Goal: Information Seeking & Learning: Understand process/instructions

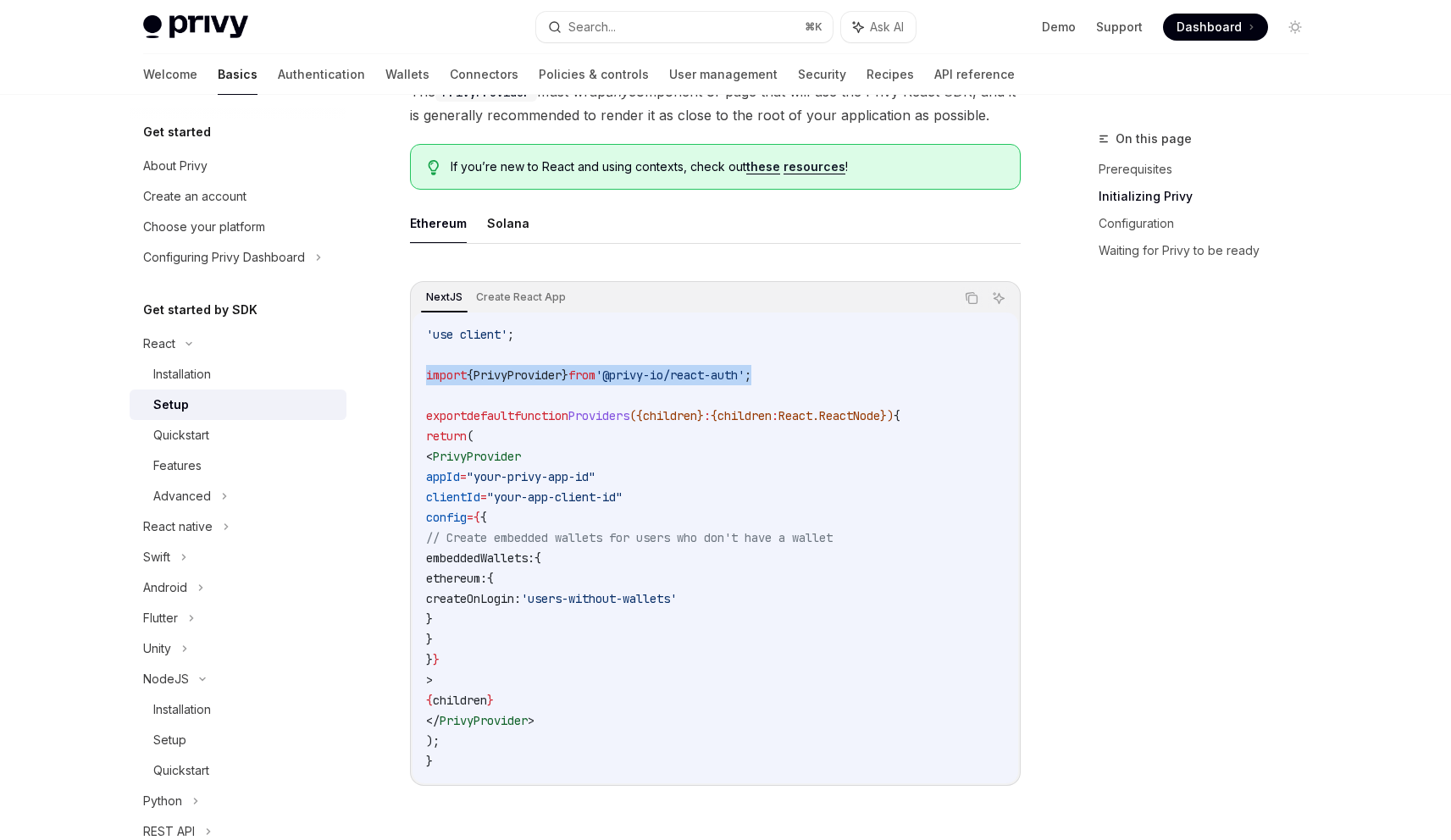
scroll to position [27, 0]
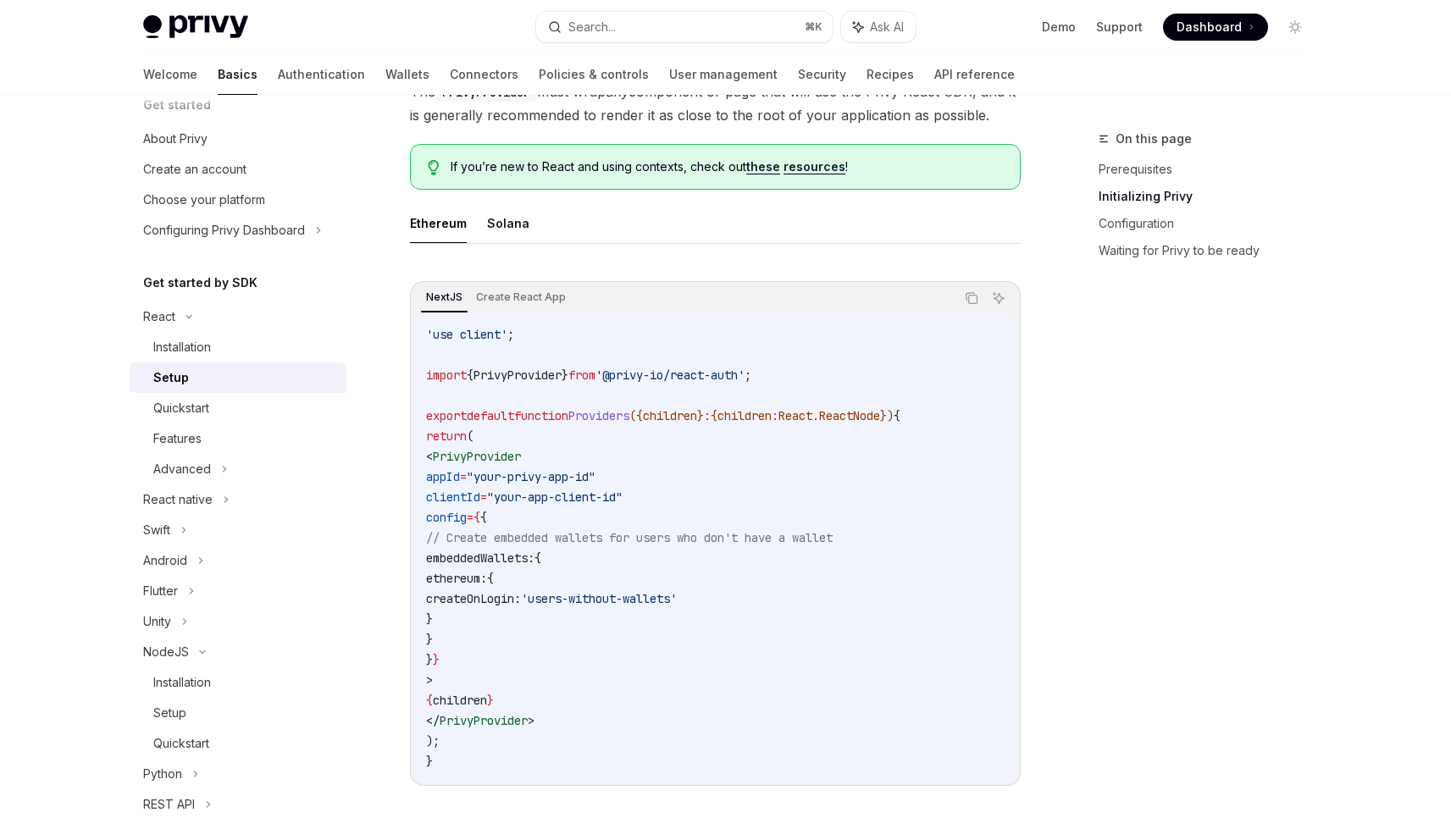
click at [1070, 397] on div "On this page Prerequisites Initializing Privy Configuration Waiting for Privy t…" at bounding box center [1193, 484] width 258 height 712
drag, startPoint x: 520, startPoint y: 374, endPoint x: 866, endPoint y: 376, distance: 346.0
click at [866, 376] on code "'use client' ; import { PrivyProvider } from '@privy-io/react-auth' ; export de…" at bounding box center [714, 547] width 578 height 447
copy span "import { PrivyProvider } from '@privy-io/react-auth' ;"
click at [713, 368] on span "'@privy-io/react-auth'" at bounding box center [669, 376] width 149 height 16
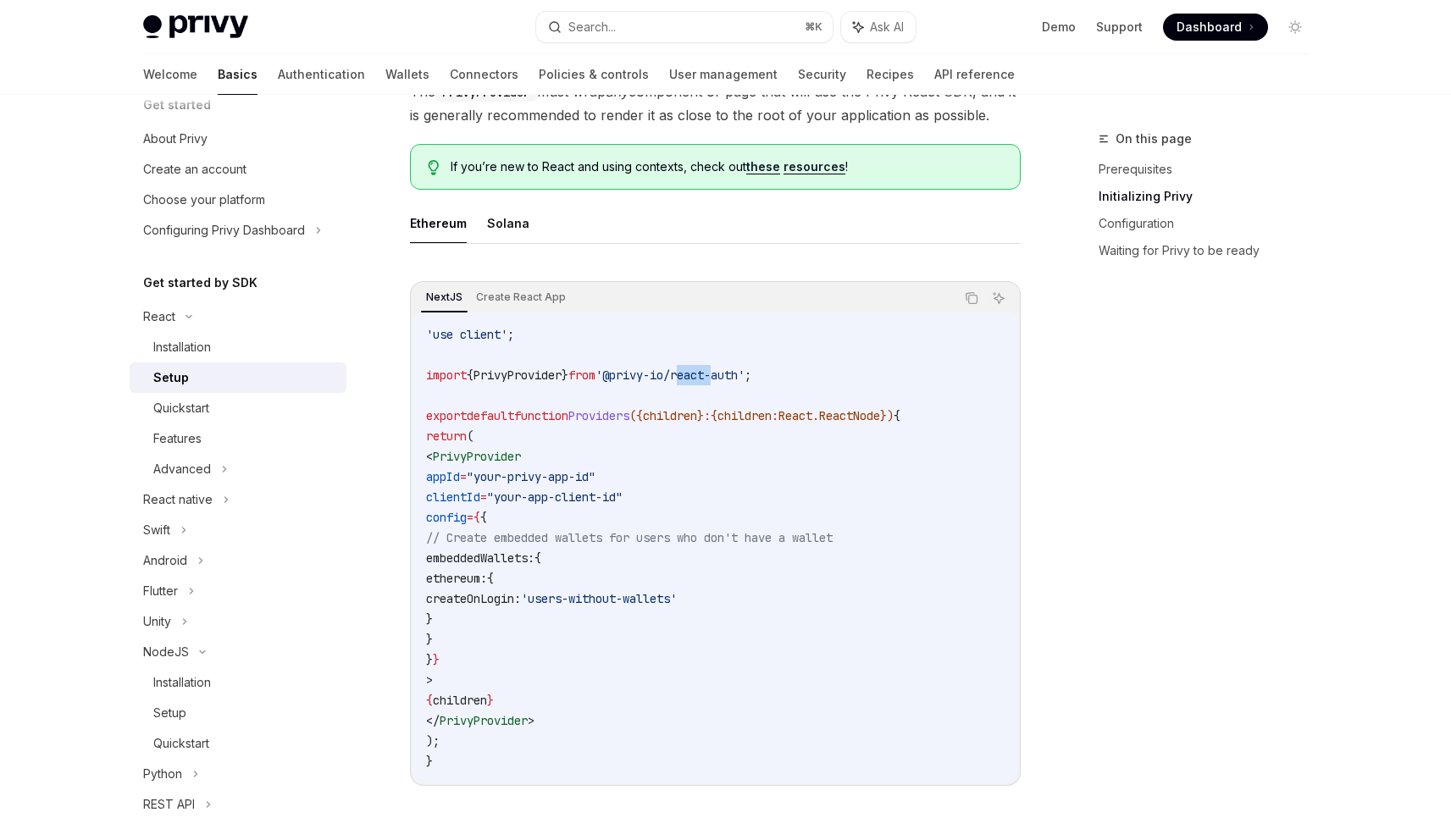
click at [713, 368] on span "'@privy-io/react-auth'" at bounding box center [669, 376] width 149 height 16
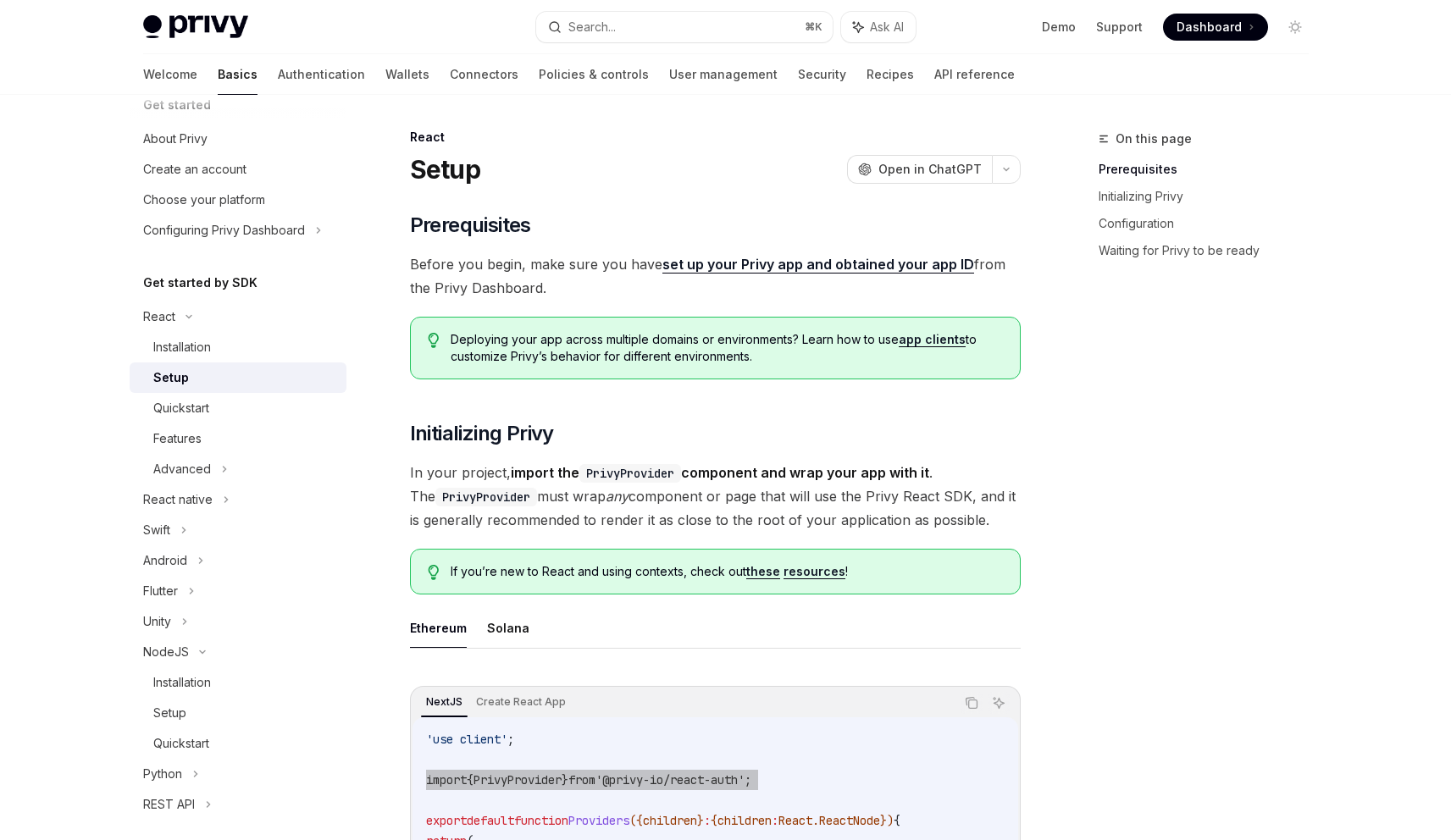
scroll to position [0, 0]
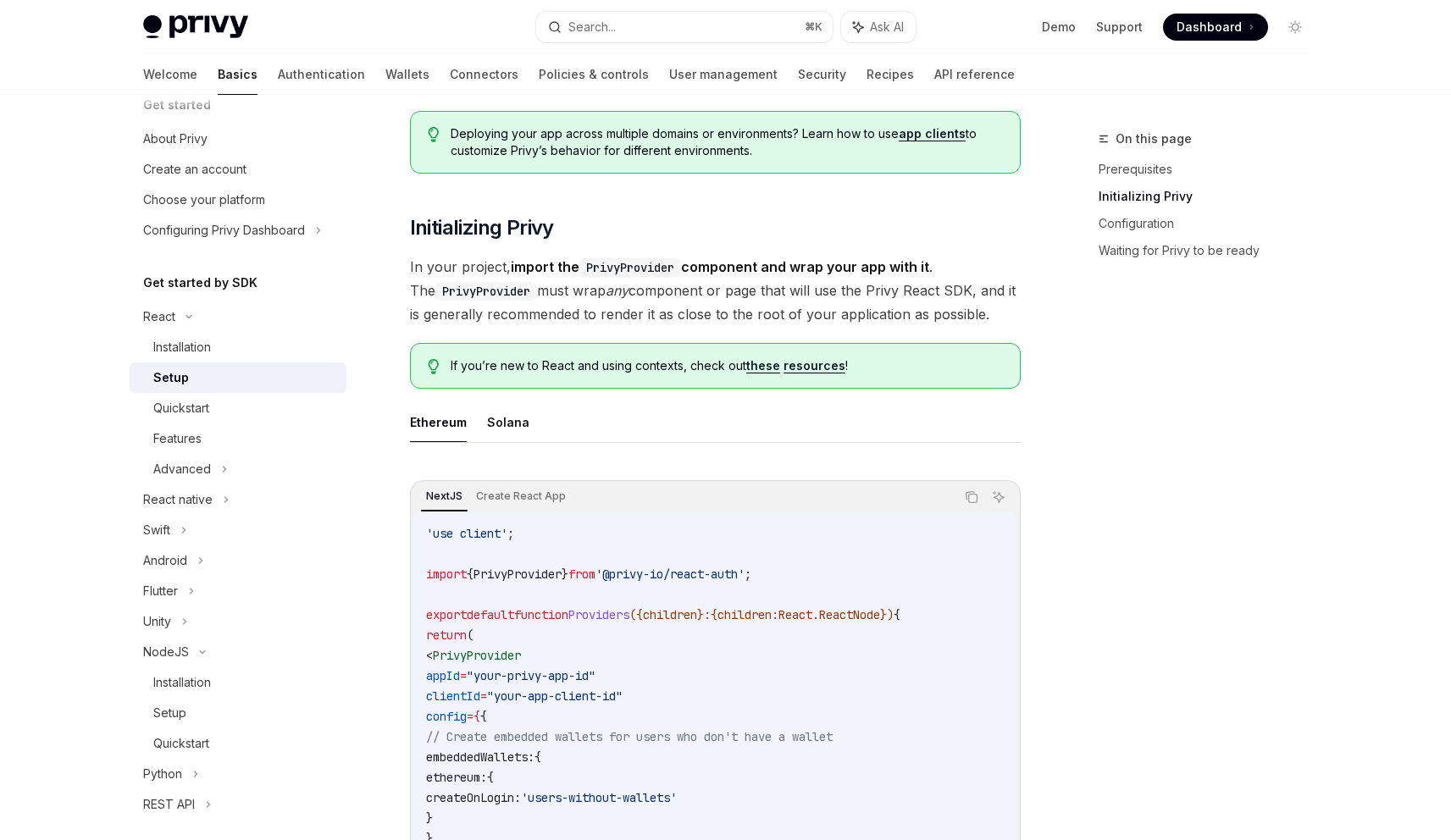
scroll to position [333, 0]
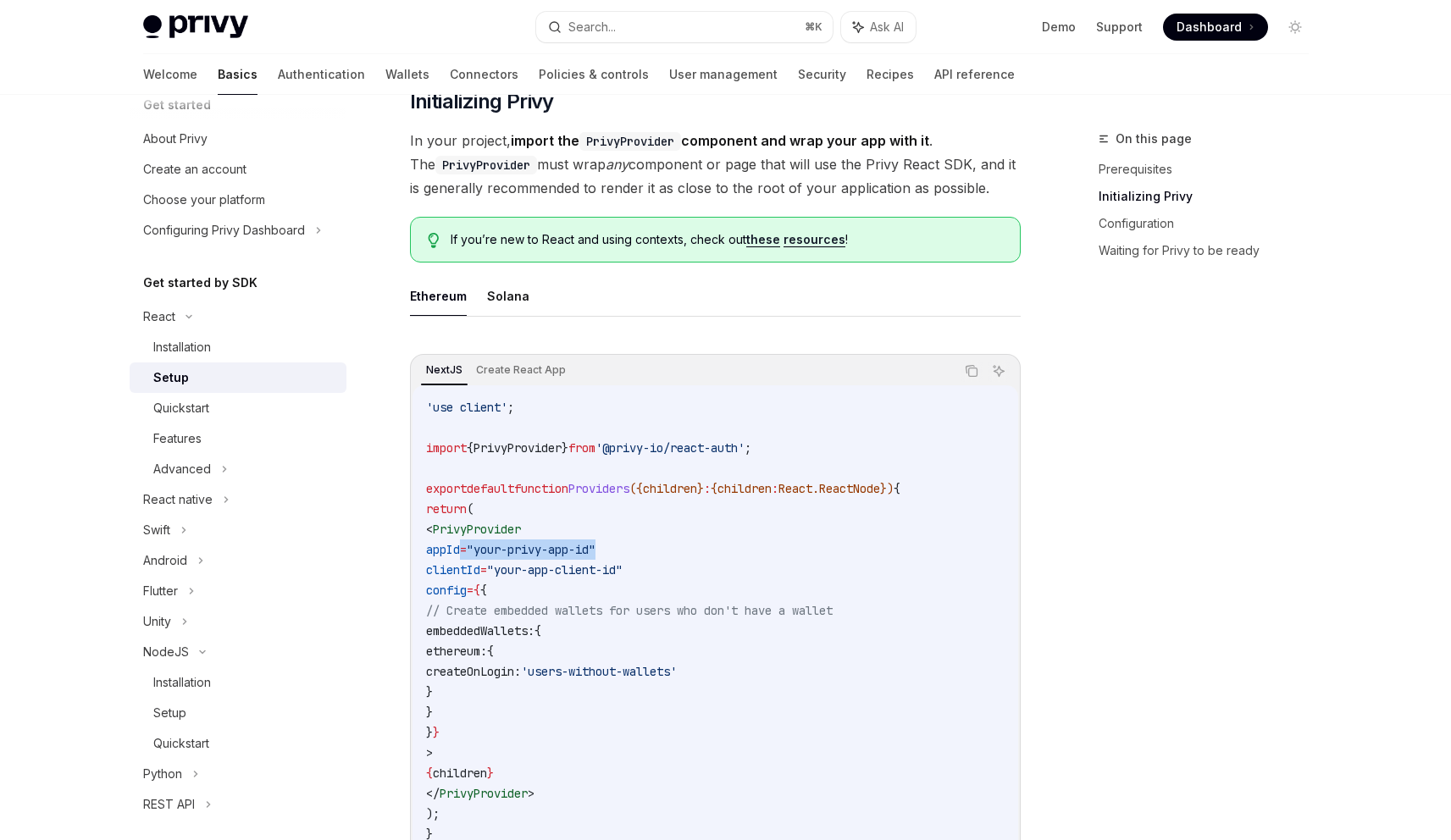
drag, startPoint x: 464, startPoint y: 549, endPoint x: 696, endPoint y: 551, distance: 232.0
click at [699, 547] on code "'use client' ; import { PrivyProvider } from '@privy-io/react-auth' ; export de…" at bounding box center [714, 620] width 578 height 447
drag, startPoint x: 658, startPoint y: 568, endPoint x: 430, endPoint y: 570, distance: 228.0
click at [430, 570] on code "'use client' ; import { PrivyProvider } from '@privy-io/react-auth' ; export de…" at bounding box center [714, 620] width 578 height 447
click at [539, 571] on span ""your-app-client-id"" at bounding box center [554, 570] width 135 height 16
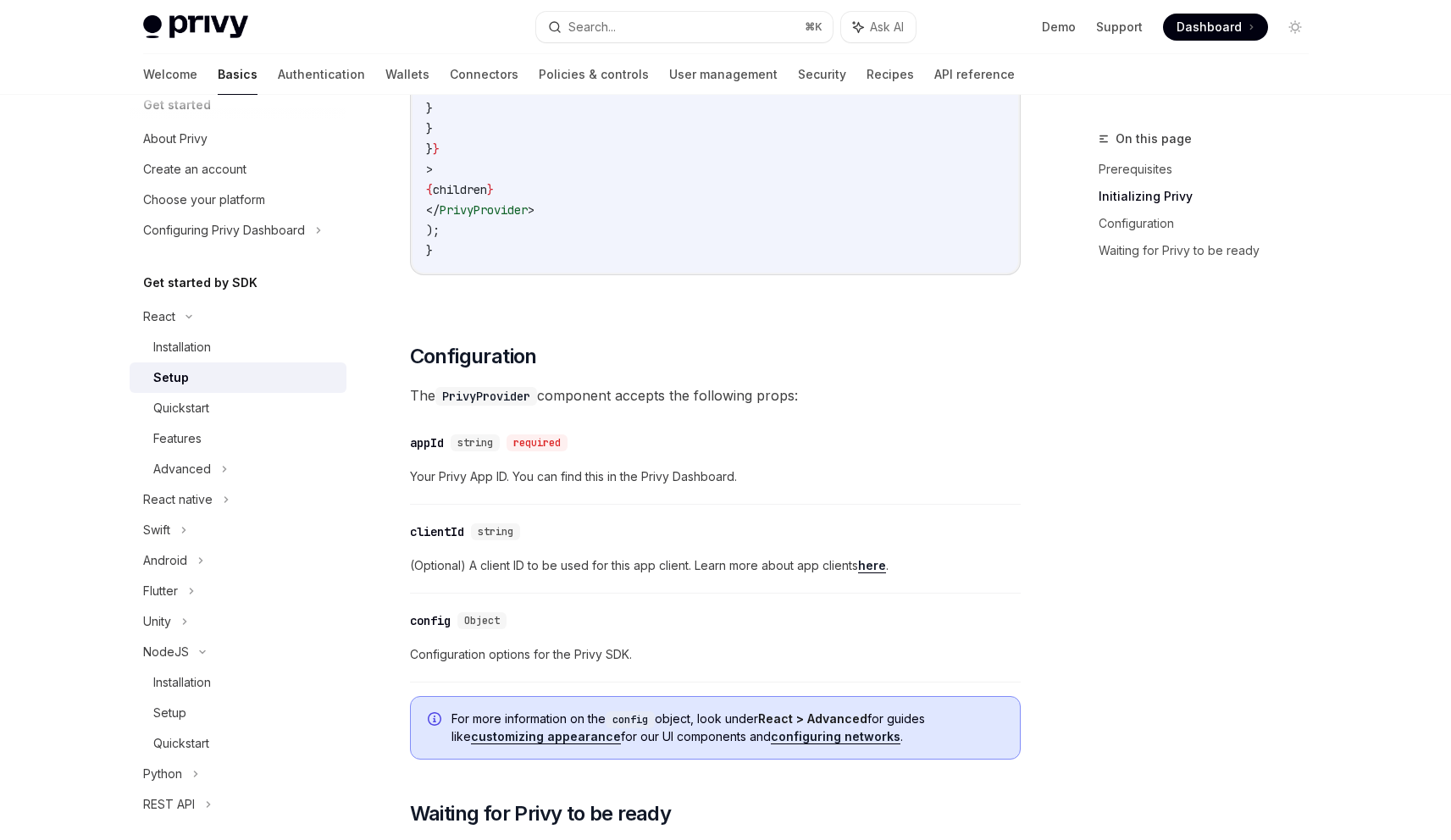
scroll to position [943, 0]
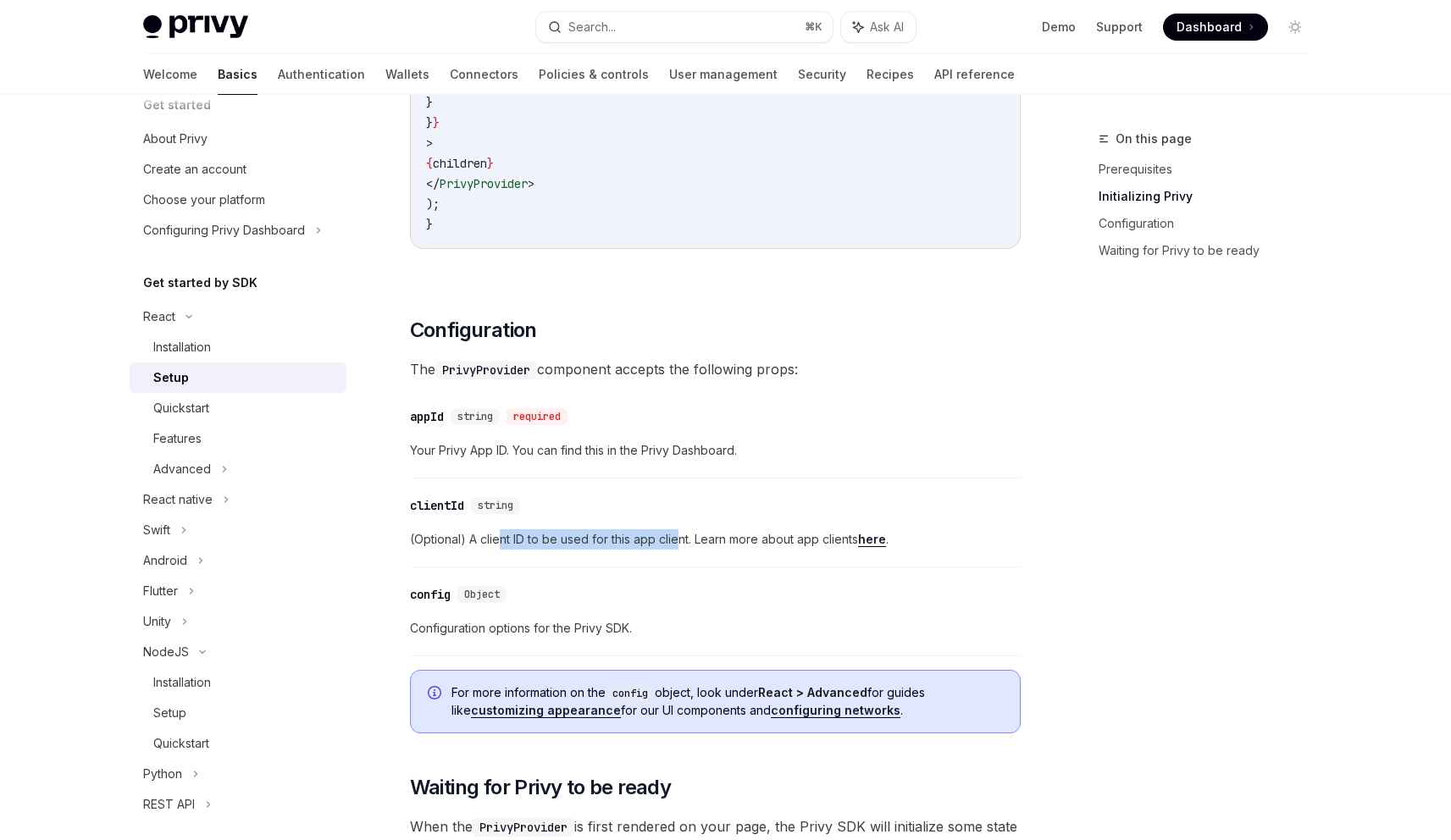
drag, startPoint x: 543, startPoint y: 538, endPoint x: 678, endPoint y: 542, distance: 135.1
click at [678, 542] on span "(Optional) A client ID to be used for this app client. Learn more about app cli…" at bounding box center [715, 539] width 611 height 21
drag, startPoint x: 745, startPoint y: 536, endPoint x: 856, endPoint y: 526, distance: 111.4
click at [843, 526] on div "​ clientId string (Optional) A client ID to be used for this app client. Learn …" at bounding box center [715, 526] width 611 height 80
click at [856, 526] on div "​ clientId string (Optional) A client ID to be used for this app client. Learn …" at bounding box center [715, 526] width 611 height 80
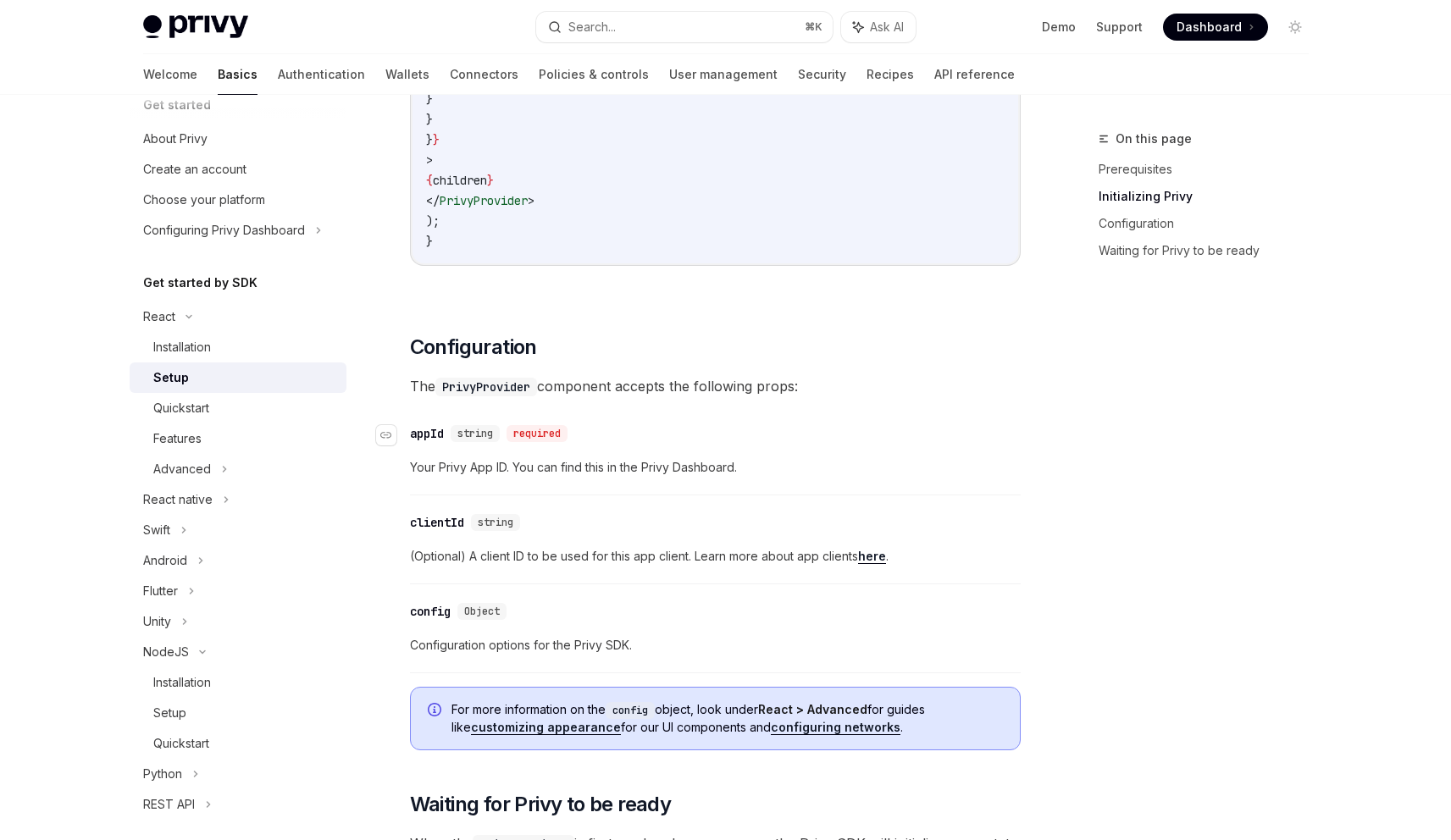
scroll to position [1129, 0]
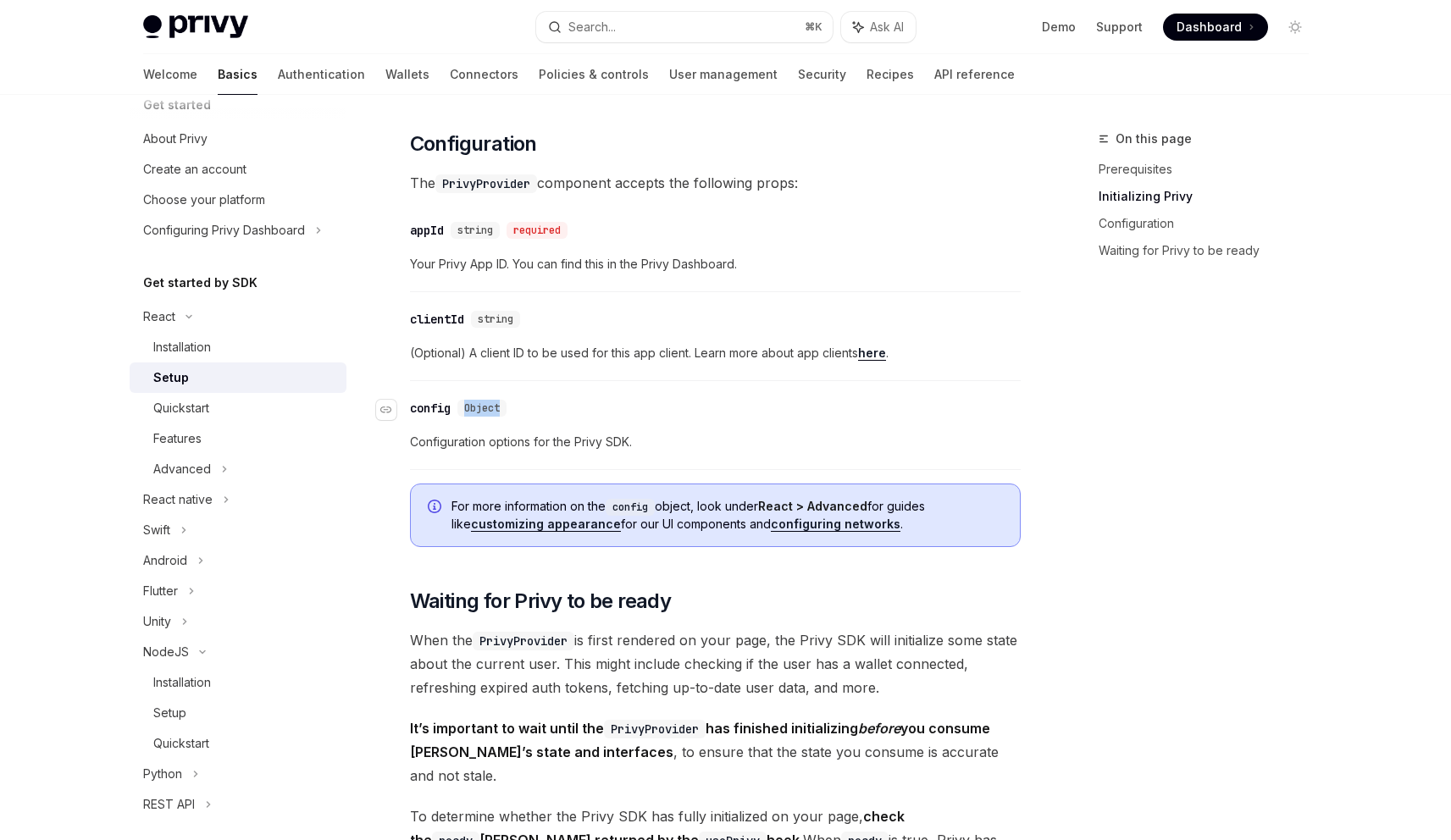
drag, startPoint x: 459, startPoint y: 406, endPoint x: 501, endPoint y: 407, distance: 42.0
click at [501, 407] on div "Object" at bounding box center [482, 408] width 49 height 17
click at [624, 438] on span "Configuration options for the Privy SDK." at bounding box center [715, 442] width 611 height 21
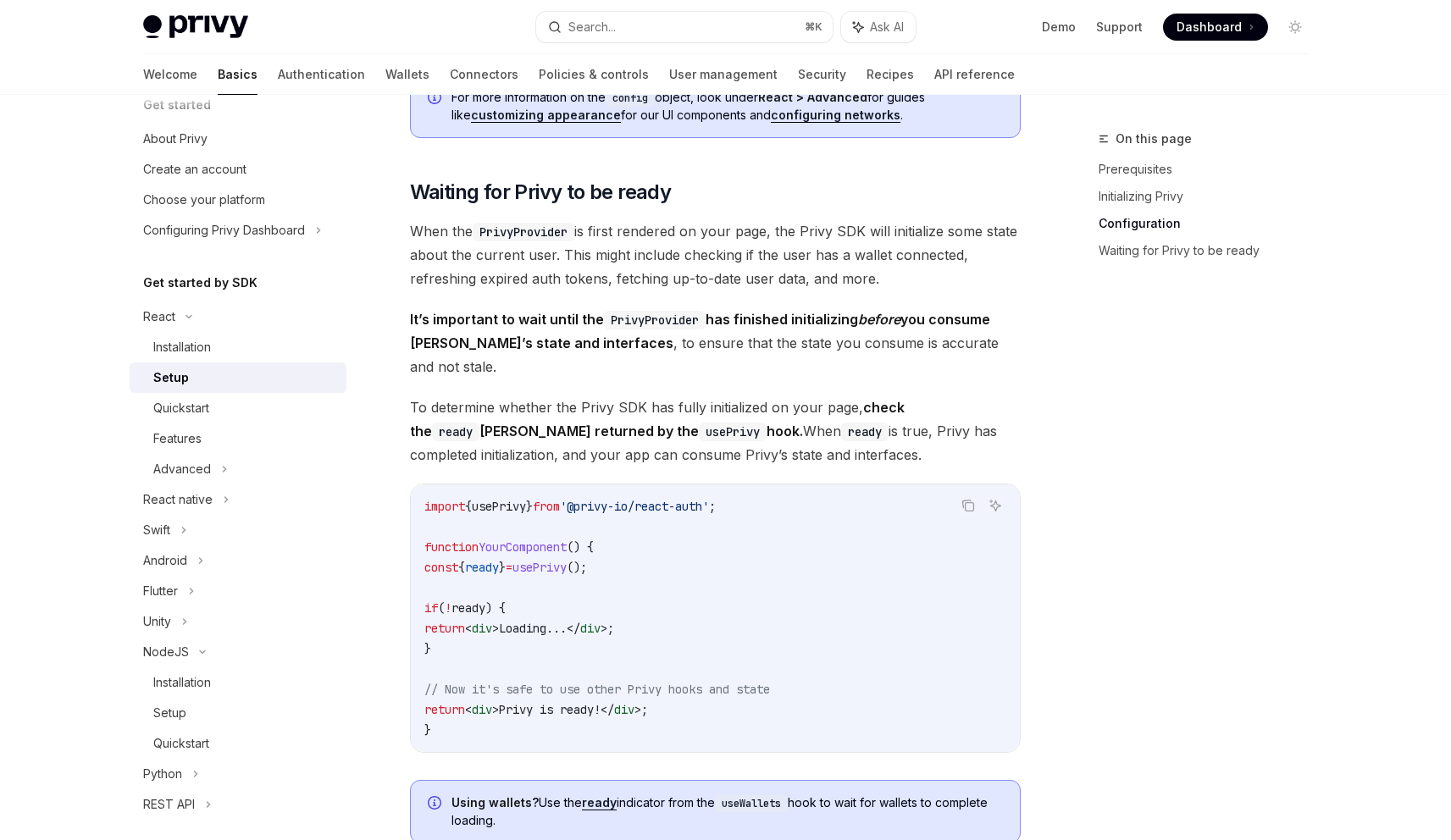
scroll to position [1638, 0]
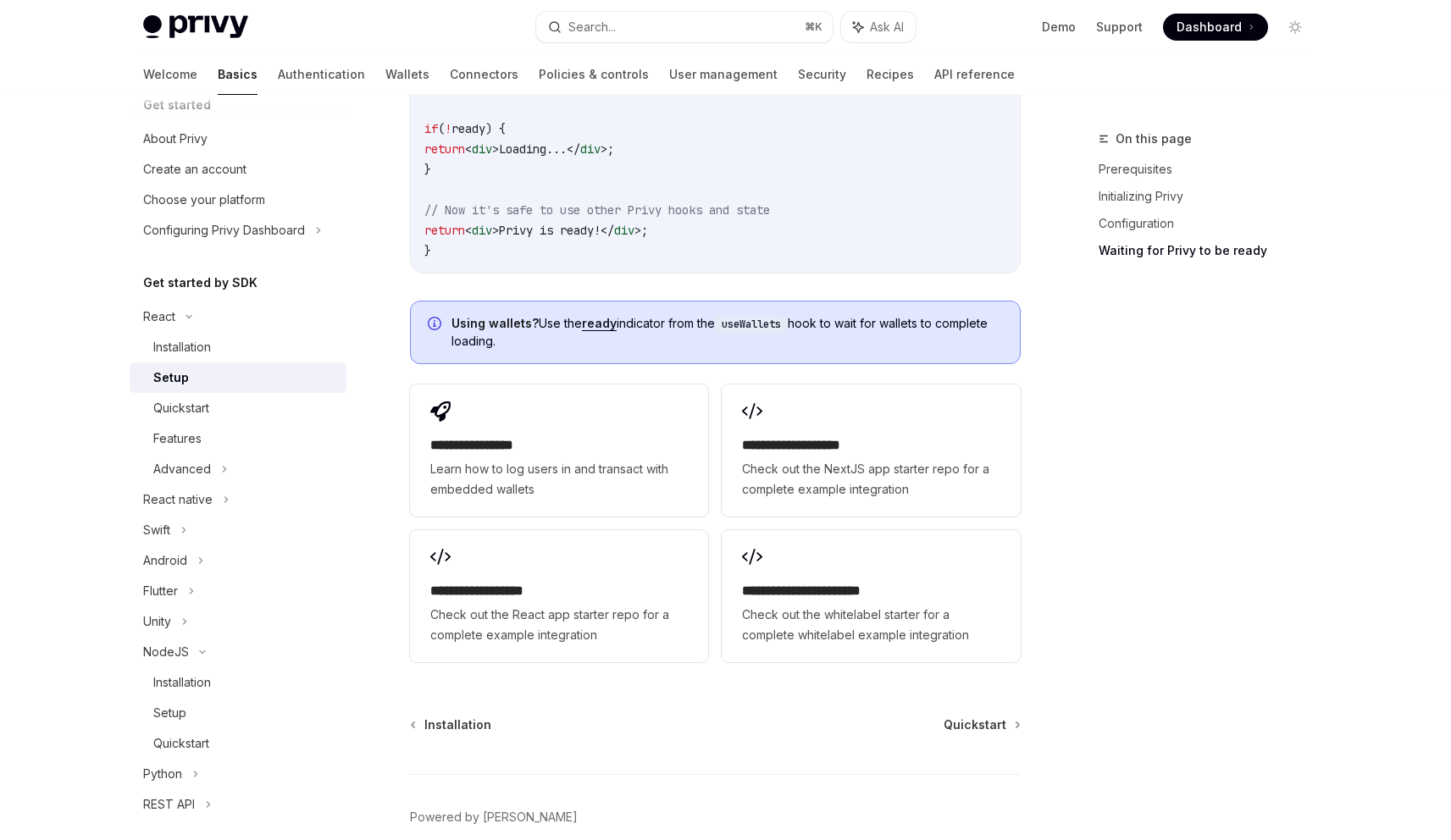
scroll to position [2074, 0]
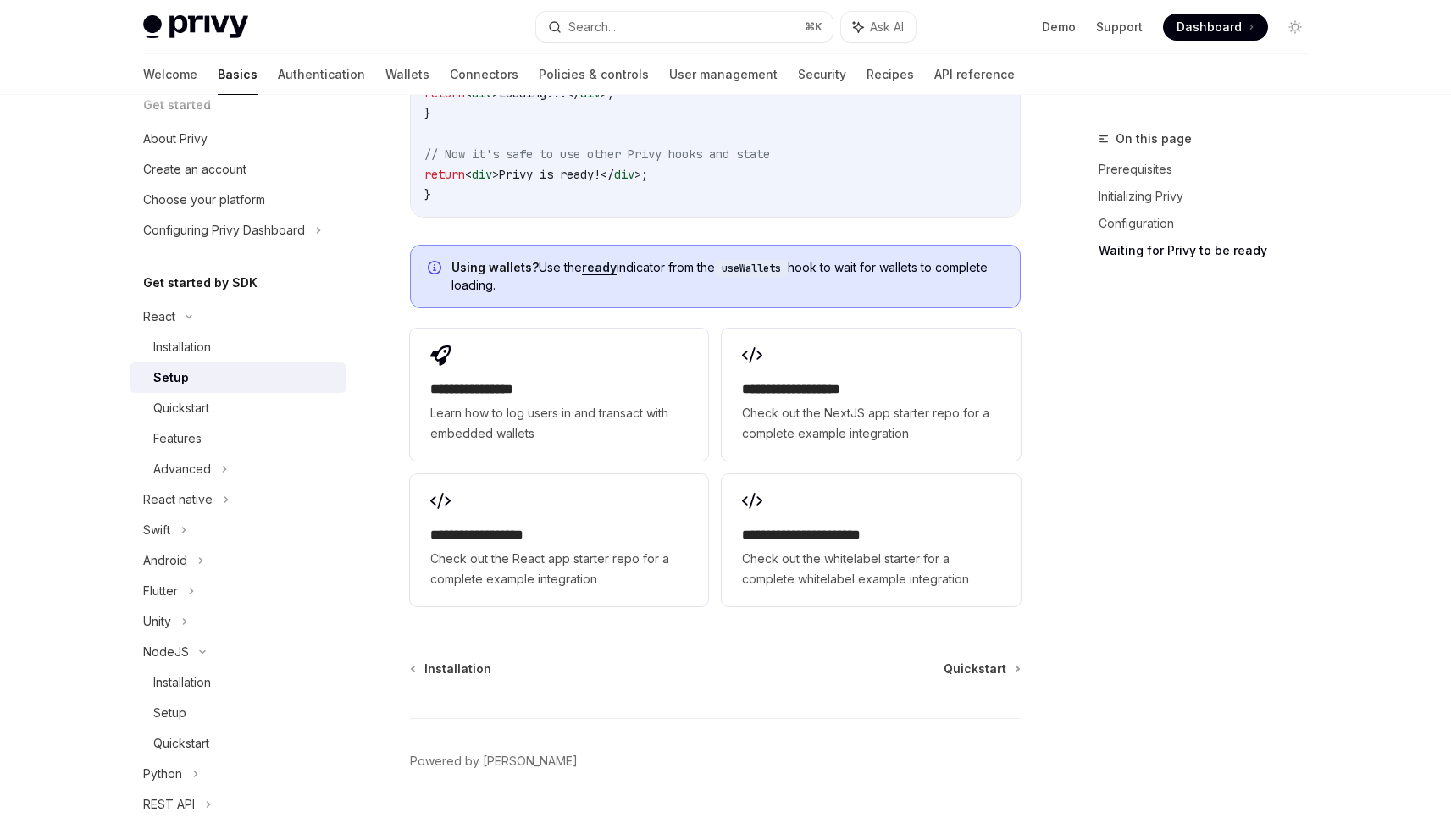
click at [1222, 527] on div "On this page Prerequisites Initializing Privy Configuration Waiting for Privy t…" at bounding box center [1193, 484] width 258 height 712
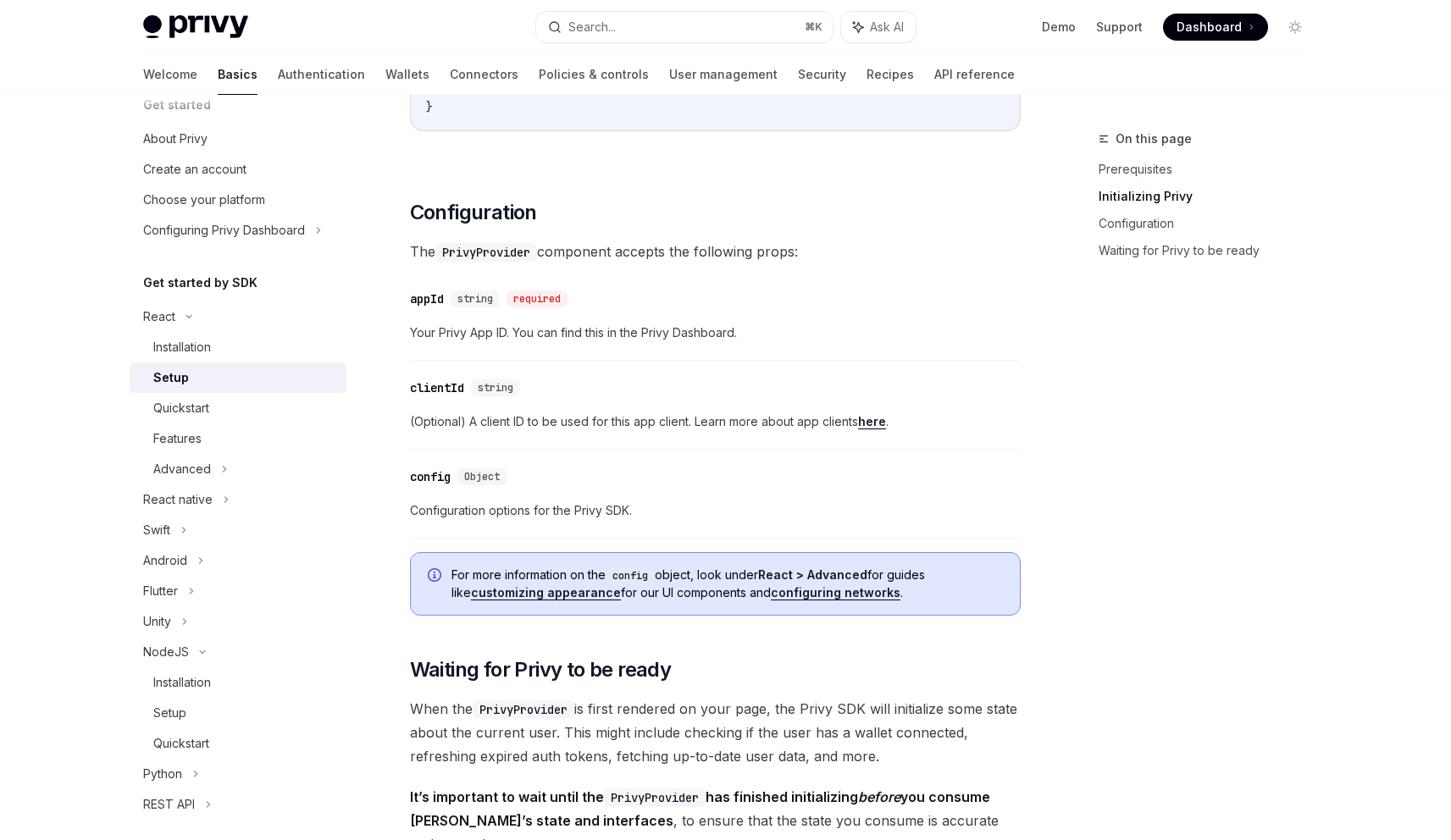
scroll to position [1579, 0]
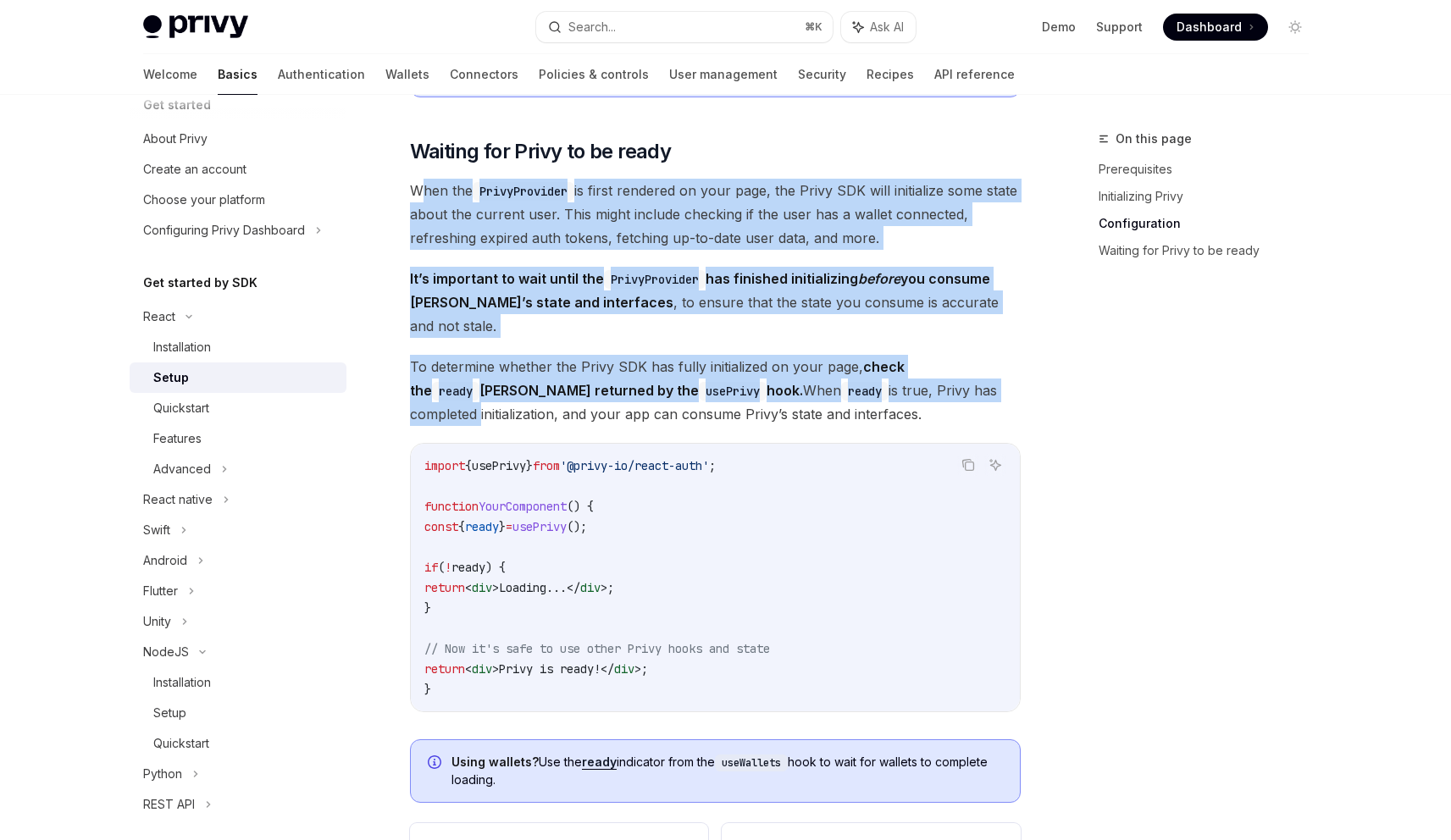
drag, startPoint x: 417, startPoint y: 189, endPoint x: 1002, endPoint y: 377, distance: 614.5
click at [919, 227] on span "When the PrivyProvider is first rendered on your page, the Privy SDK will initi…" at bounding box center [715, 214] width 611 height 72
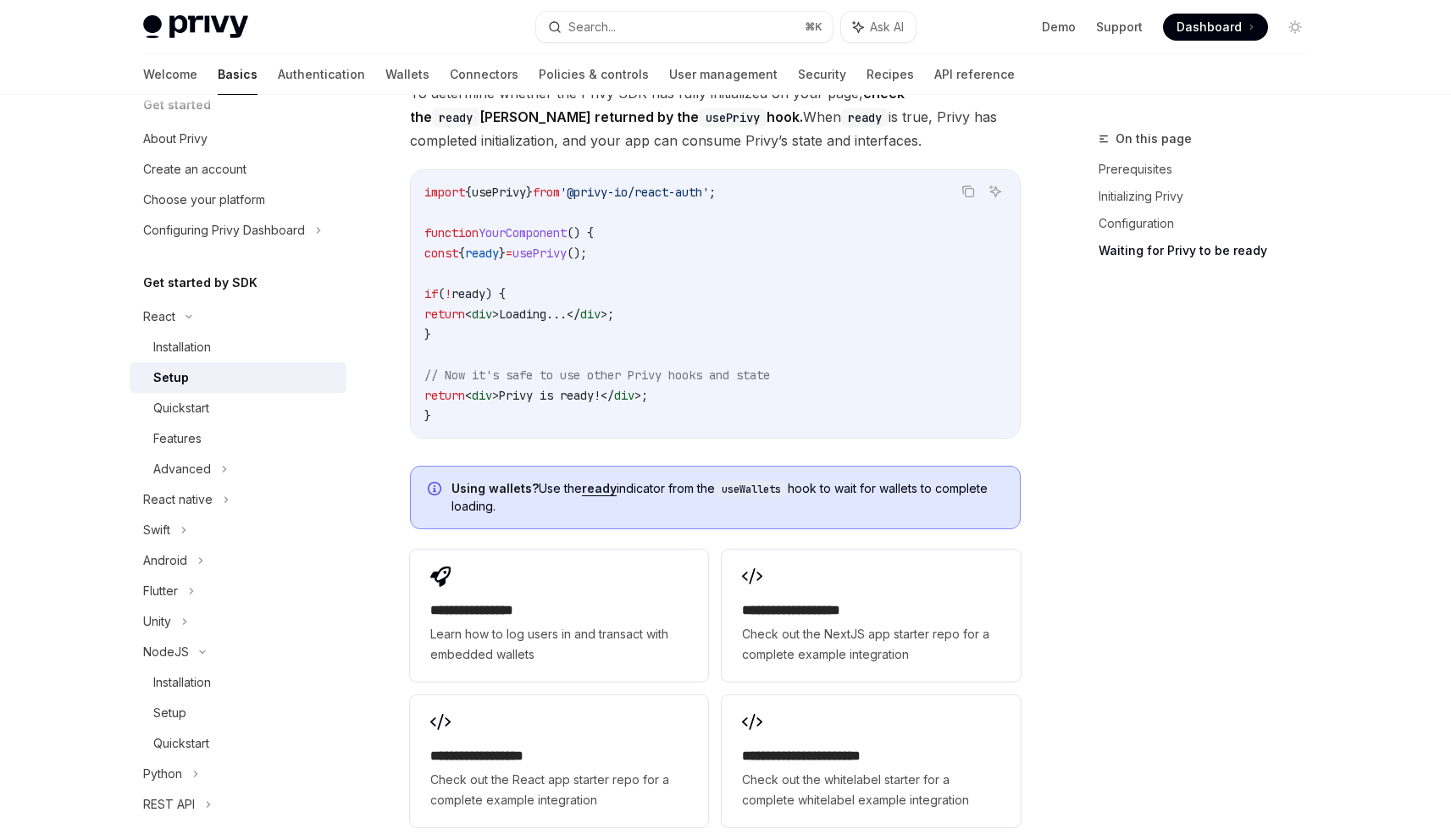
scroll to position [1884, 0]
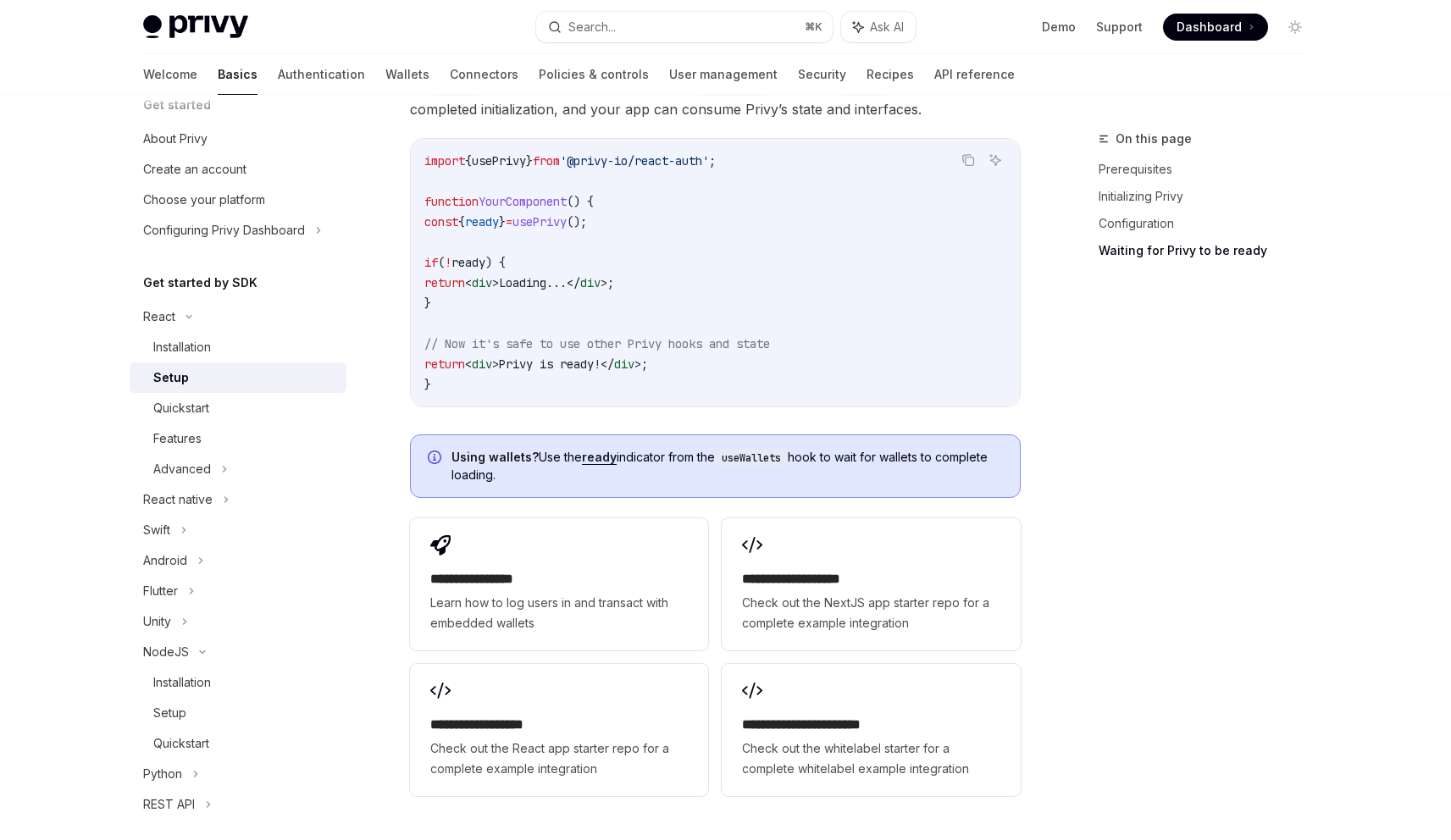
click at [638, 153] on span "'@privy-io/react-auth'" at bounding box center [634, 161] width 149 height 16
click at [637, 153] on span "'@privy-io/react-auth'" at bounding box center [634, 161] width 149 height 16
copy code "import { usePrivy } from '@privy-io/react-auth' ;"
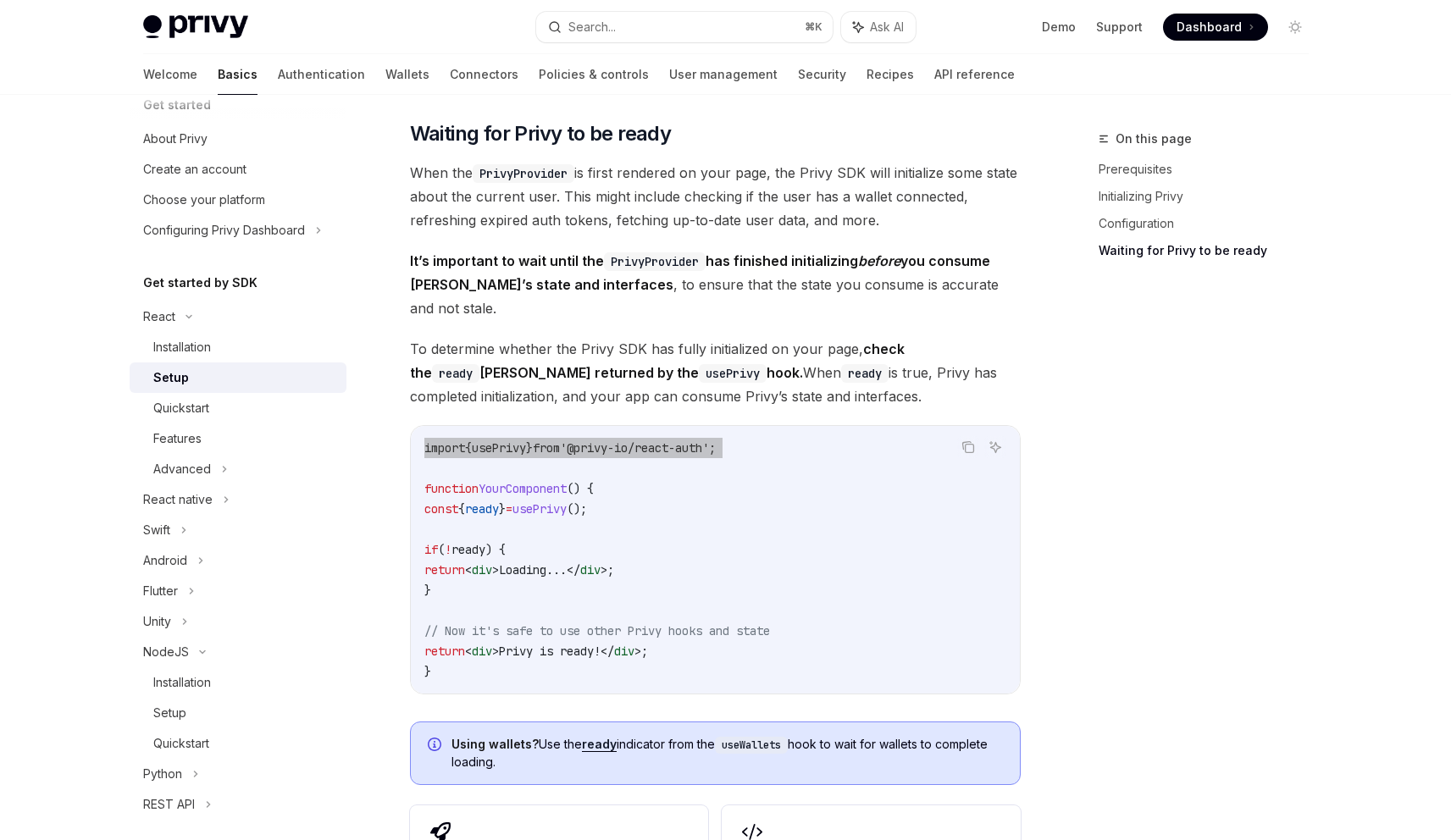
scroll to position [1590, 0]
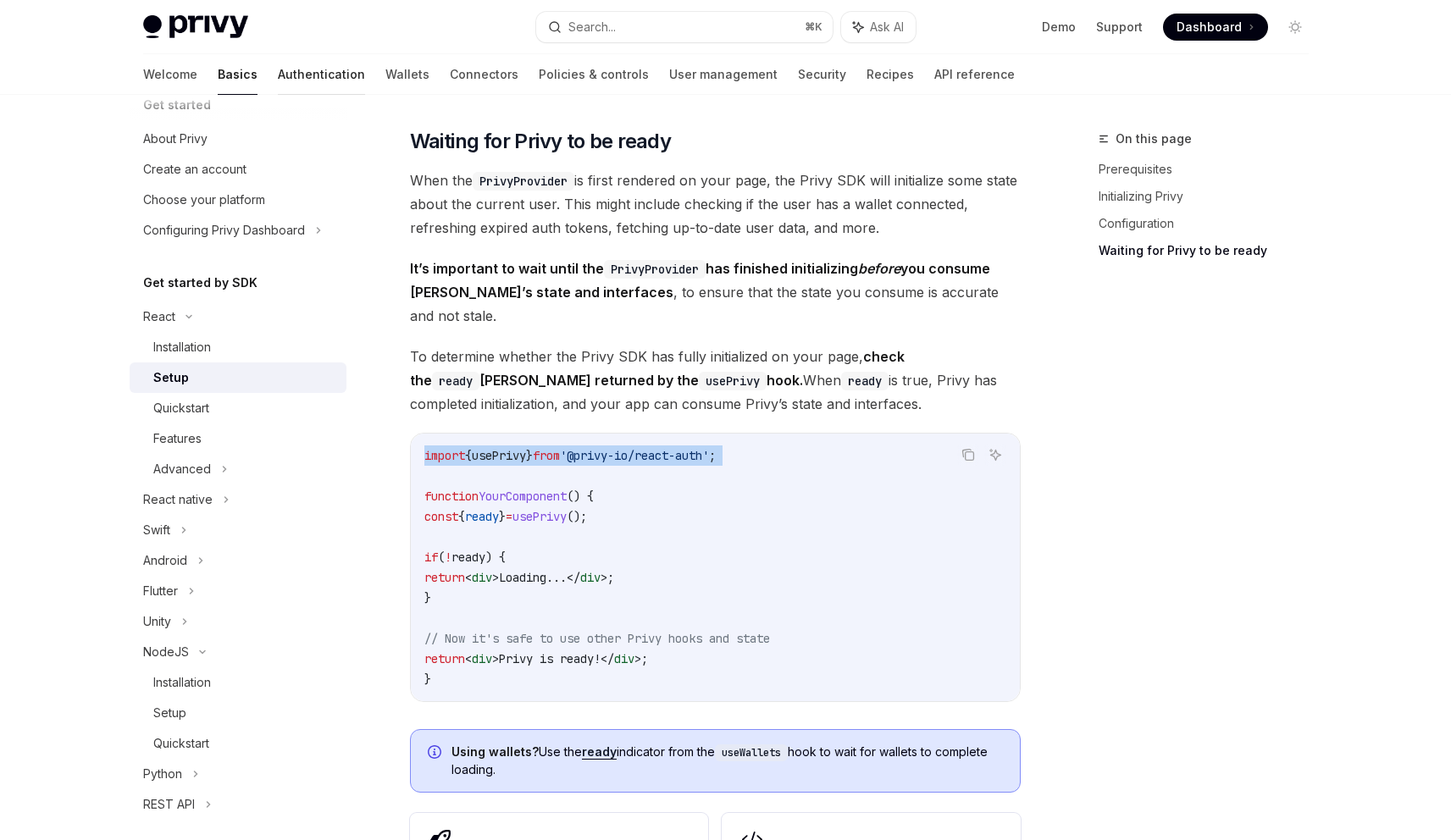
click at [277, 80] on link "Authentication" at bounding box center [321, 74] width 87 height 40
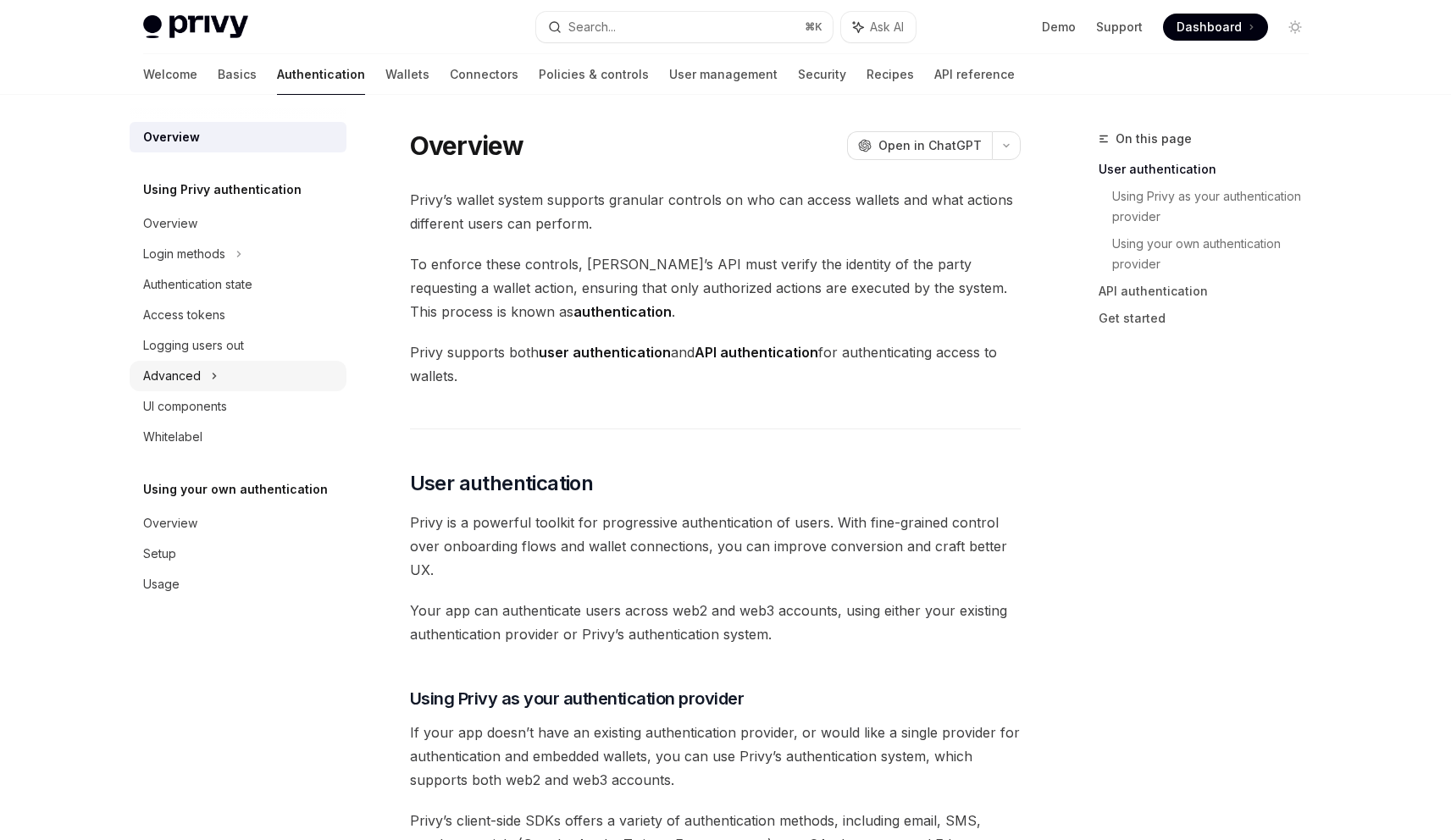
drag, startPoint x: 221, startPoint y: 375, endPoint x: 223, endPoint y: 387, distance: 12.2
click at [221, 375] on div "Advanced" at bounding box center [238, 376] width 217 height 30
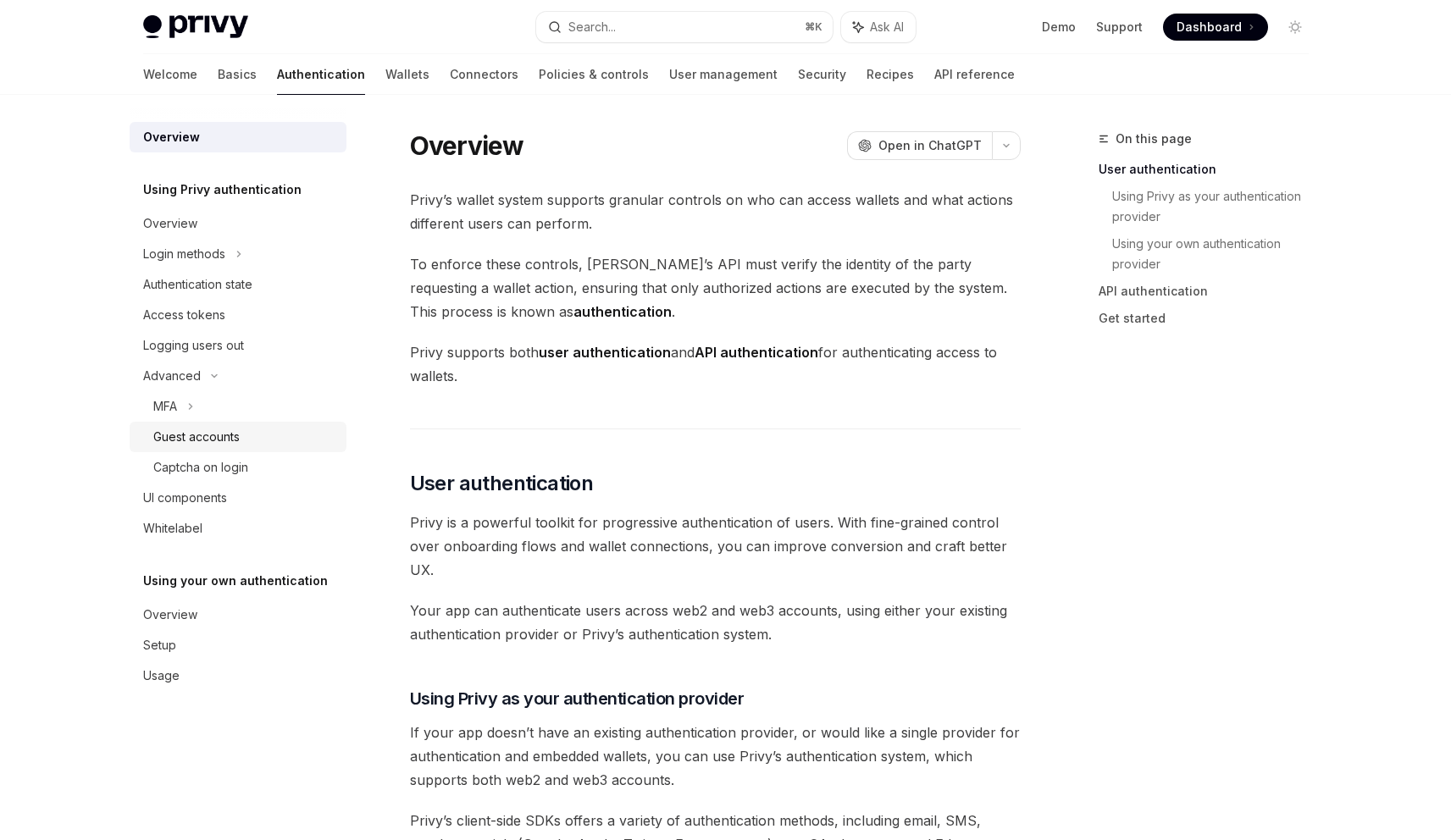
click at [209, 438] on div "Guest accounts" at bounding box center [196, 437] width 86 height 21
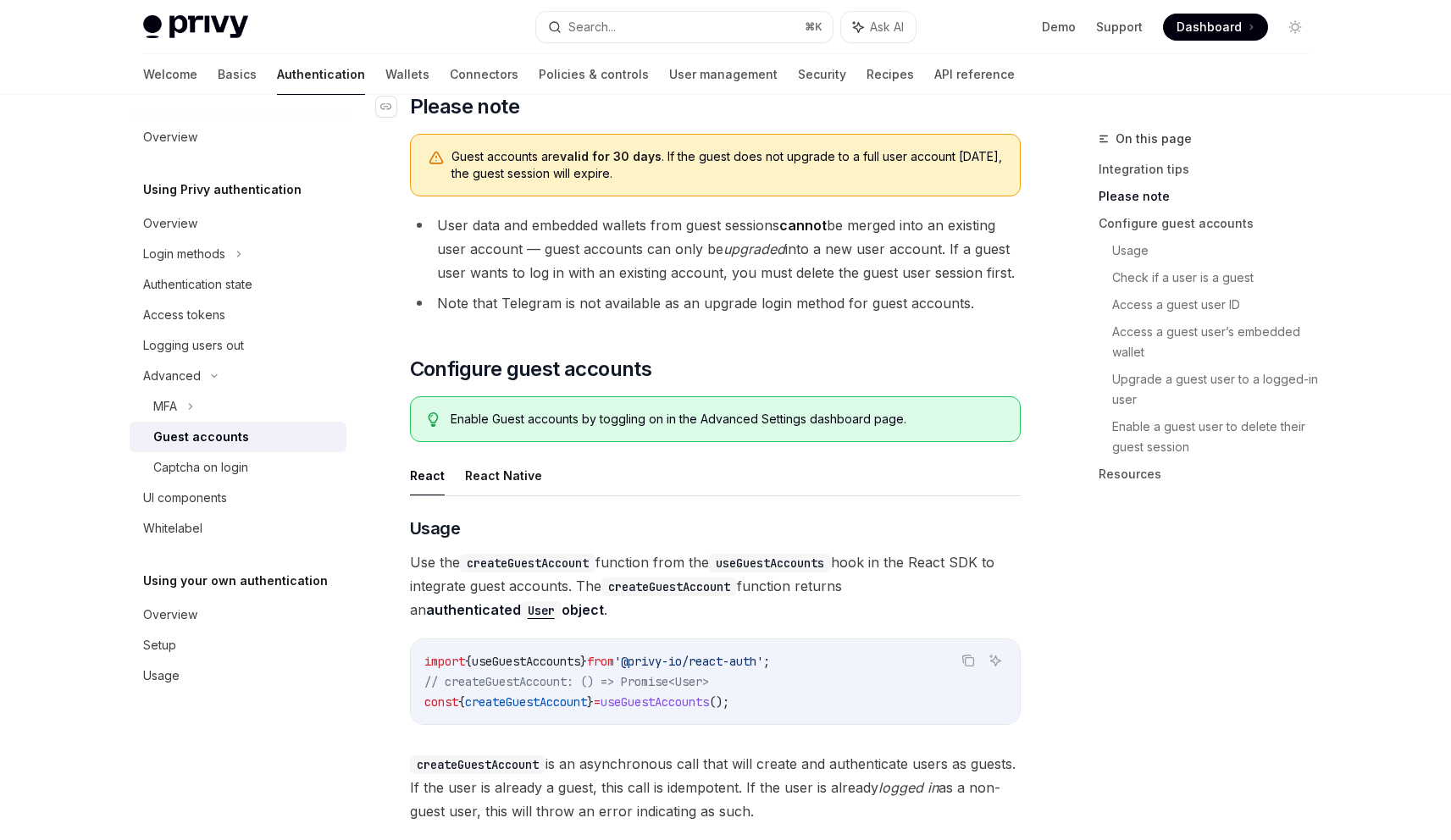
scroll to position [1094, 0]
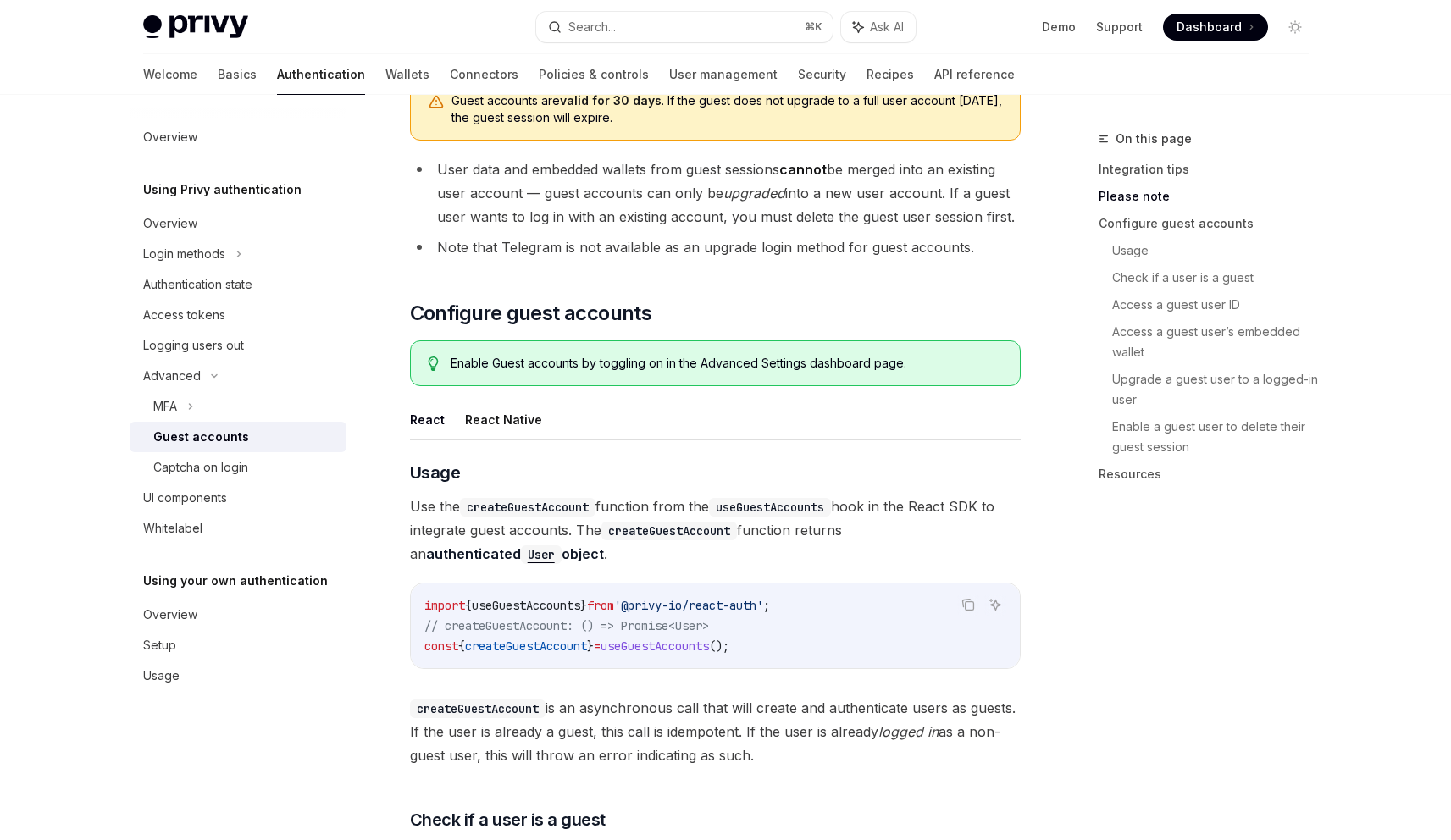
drag, startPoint x: 489, startPoint y: 560, endPoint x: 607, endPoint y: 561, distance: 118.0
click at [607, 598] on span "import { useGuestAccounts } from '@privy-io/react-auth' ;" at bounding box center [596, 606] width 346 height 16
click at [587, 598] on span "}" at bounding box center [583, 606] width 7 height 16
drag, startPoint x: 794, startPoint y: 558, endPoint x: 380, endPoint y: 546, distance: 414.2
click at [380, 546] on div "Advanced Guest accounts OpenAI Open in ChatGPT OpenAI Open in ChatGPT Privy ena…" at bounding box center [556, 789] width 935 height 3510
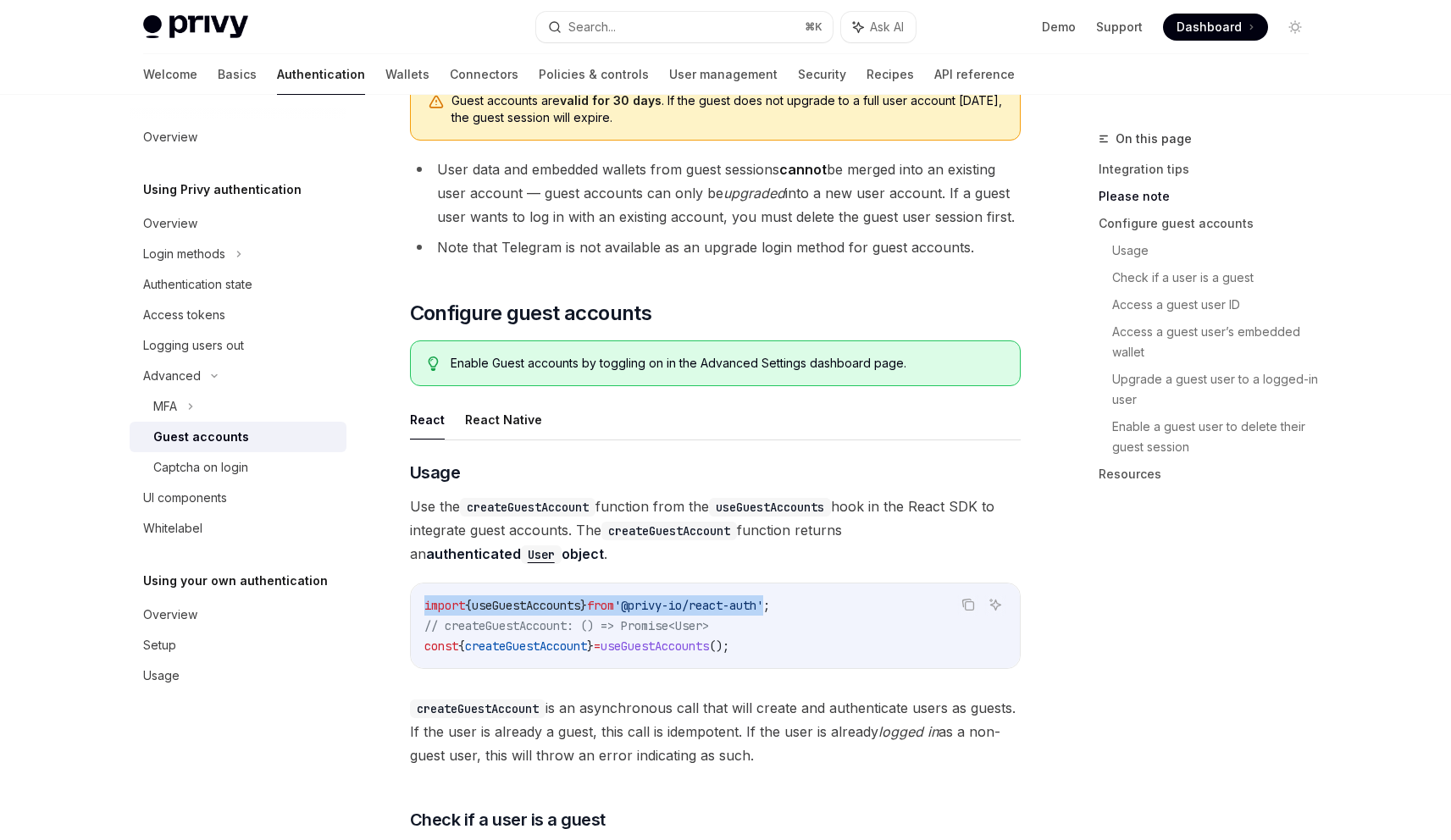
click at [523, 598] on span "useGuestAccounts" at bounding box center [526, 606] width 109 height 16
click at [572, 638] on span "createGuestAccount" at bounding box center [526, 646] width 122 height 16
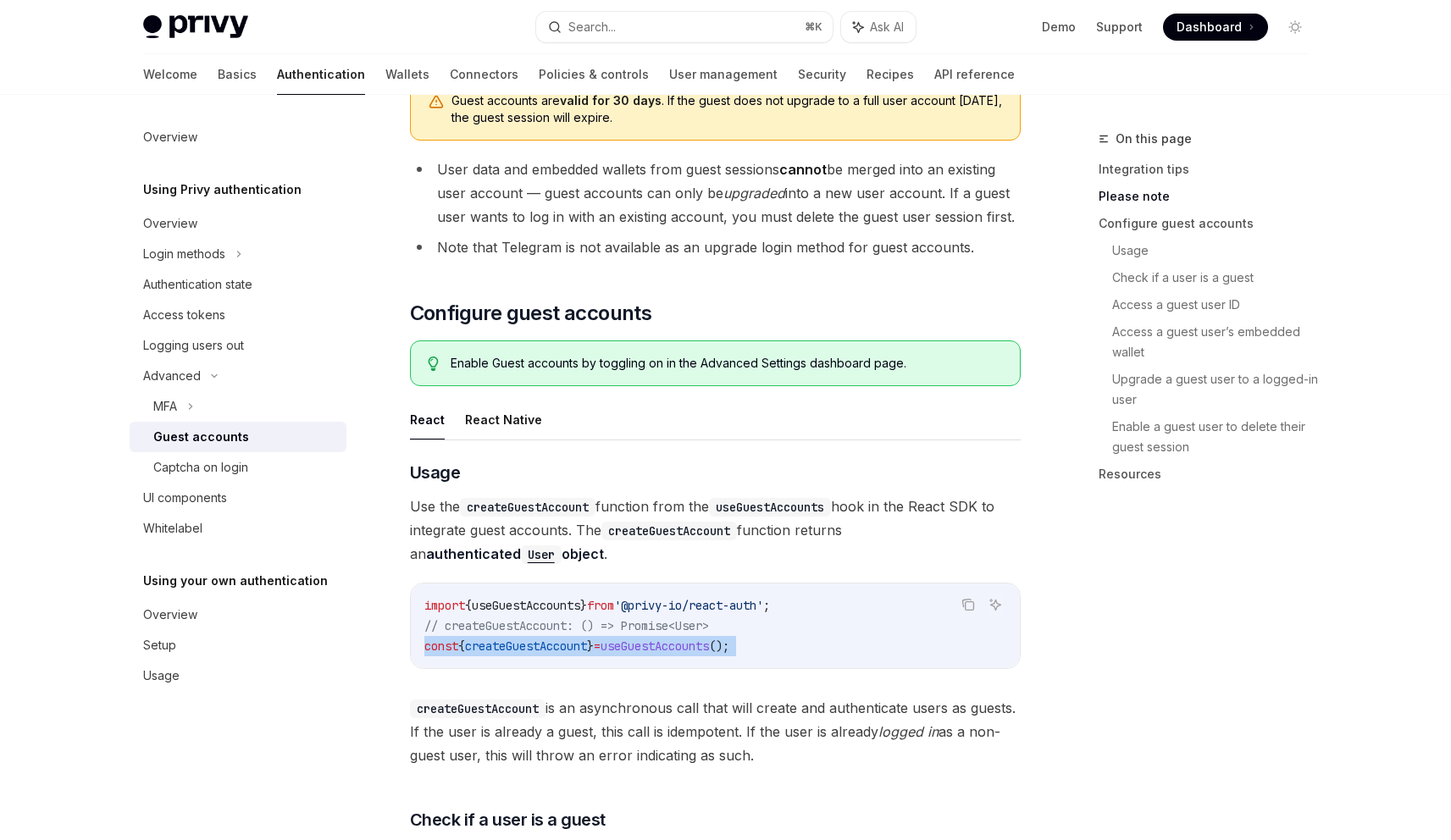
click at [572, 638] on span "createGuestAccount" at bounding box center [526, 646] width 122 height 16
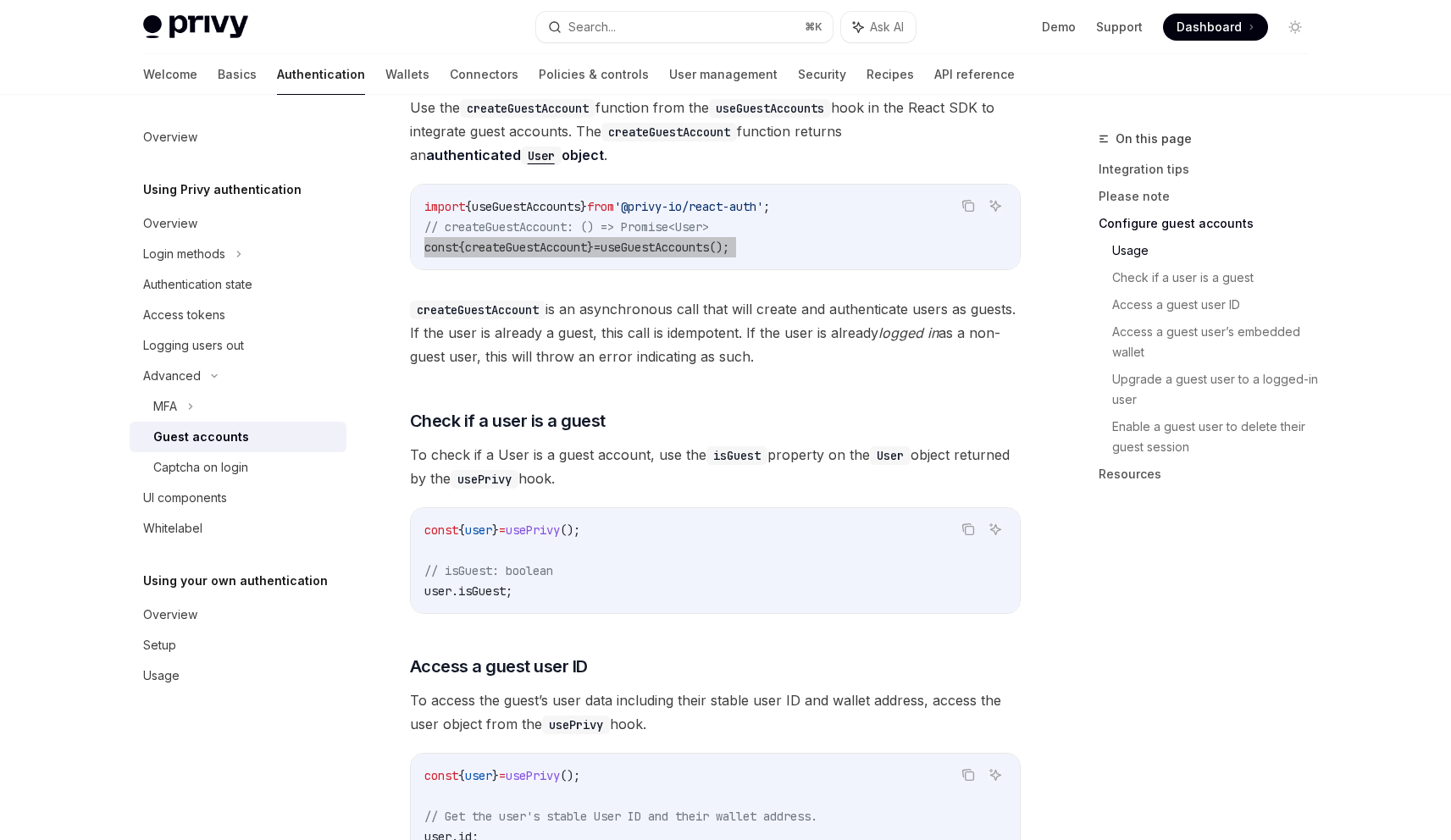
scroll to position [1696, 0]
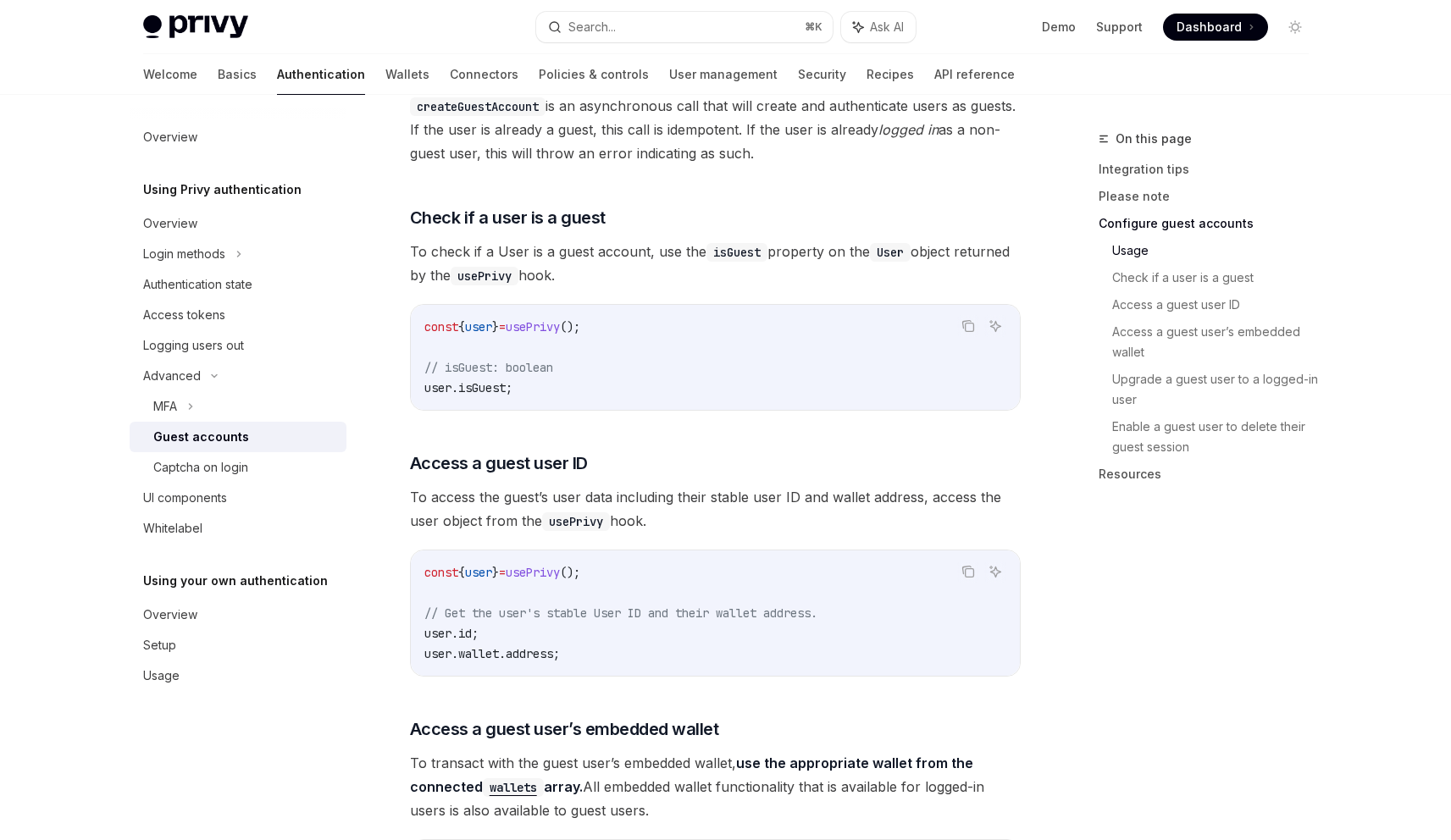
click at [560, 565] on span "usePrivy" at bounding box center [532, 573] width 54 height 16
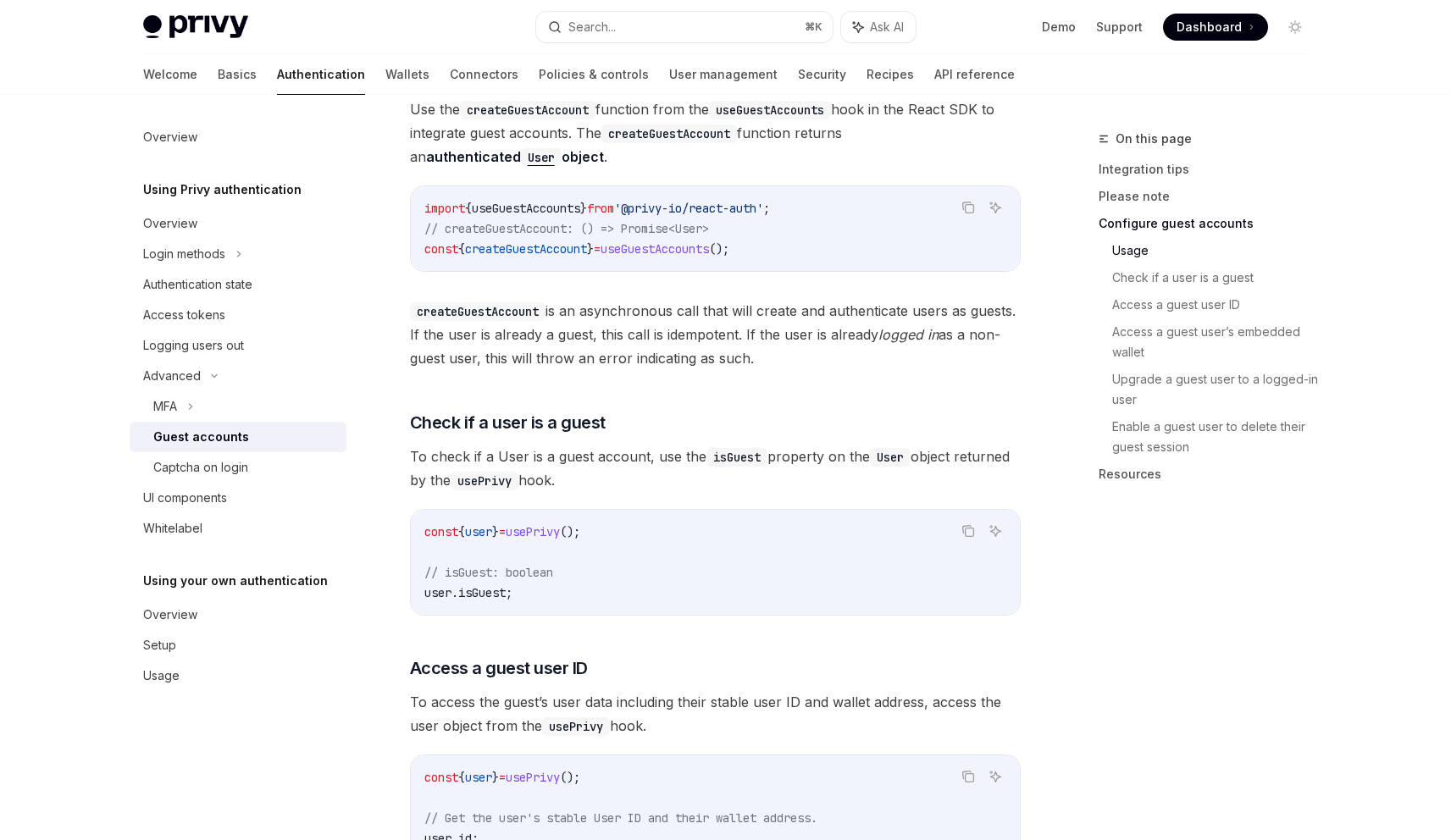
scroll to position [1499, 0]
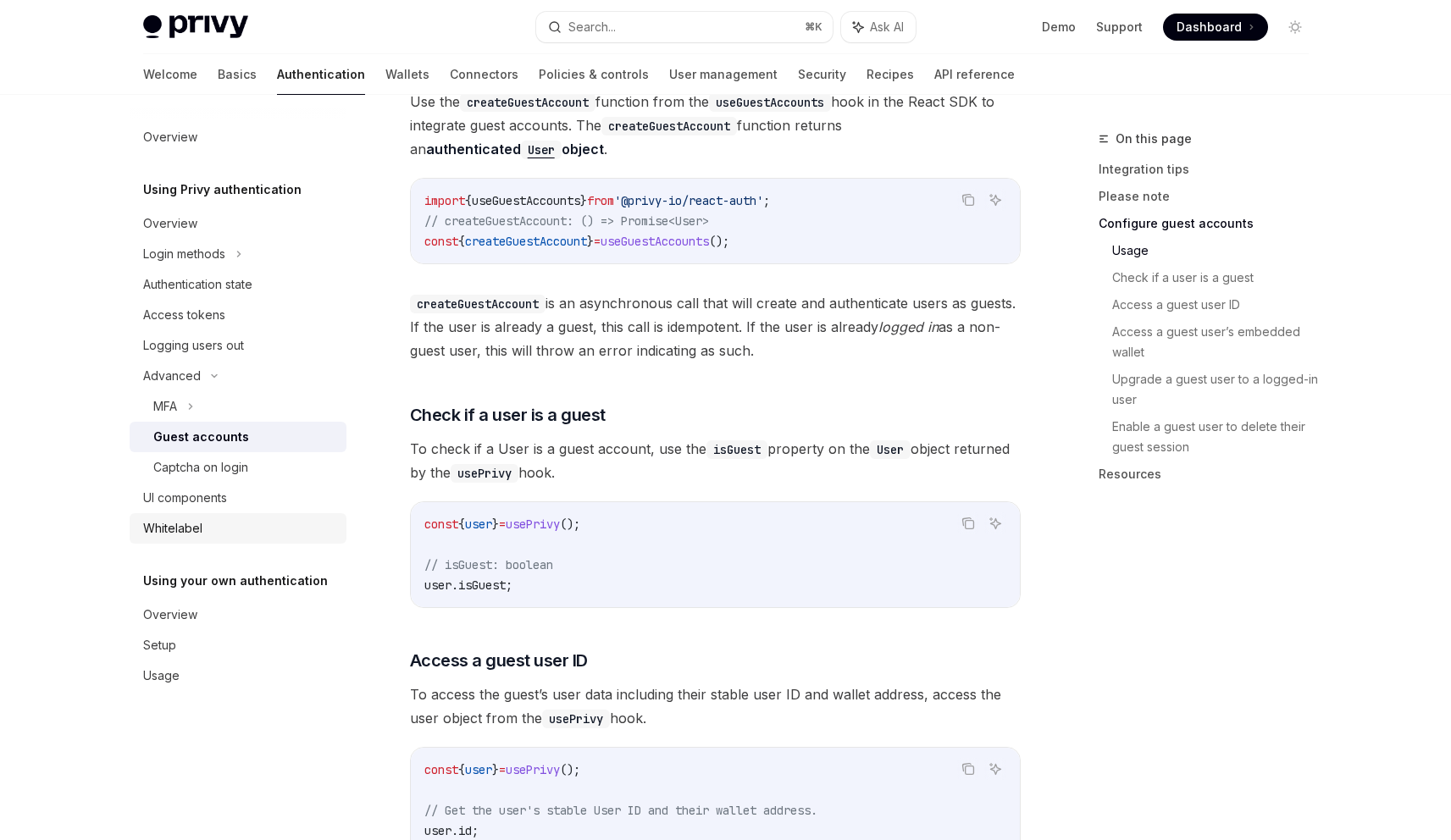
click at [241, 513] on link "Whitelabel" at bounding box center [238, 528] width 217 height 30
click at [242, 506] on div "UI components" at bounding box center [240, 498] width 193 height 21
type textarea "*"
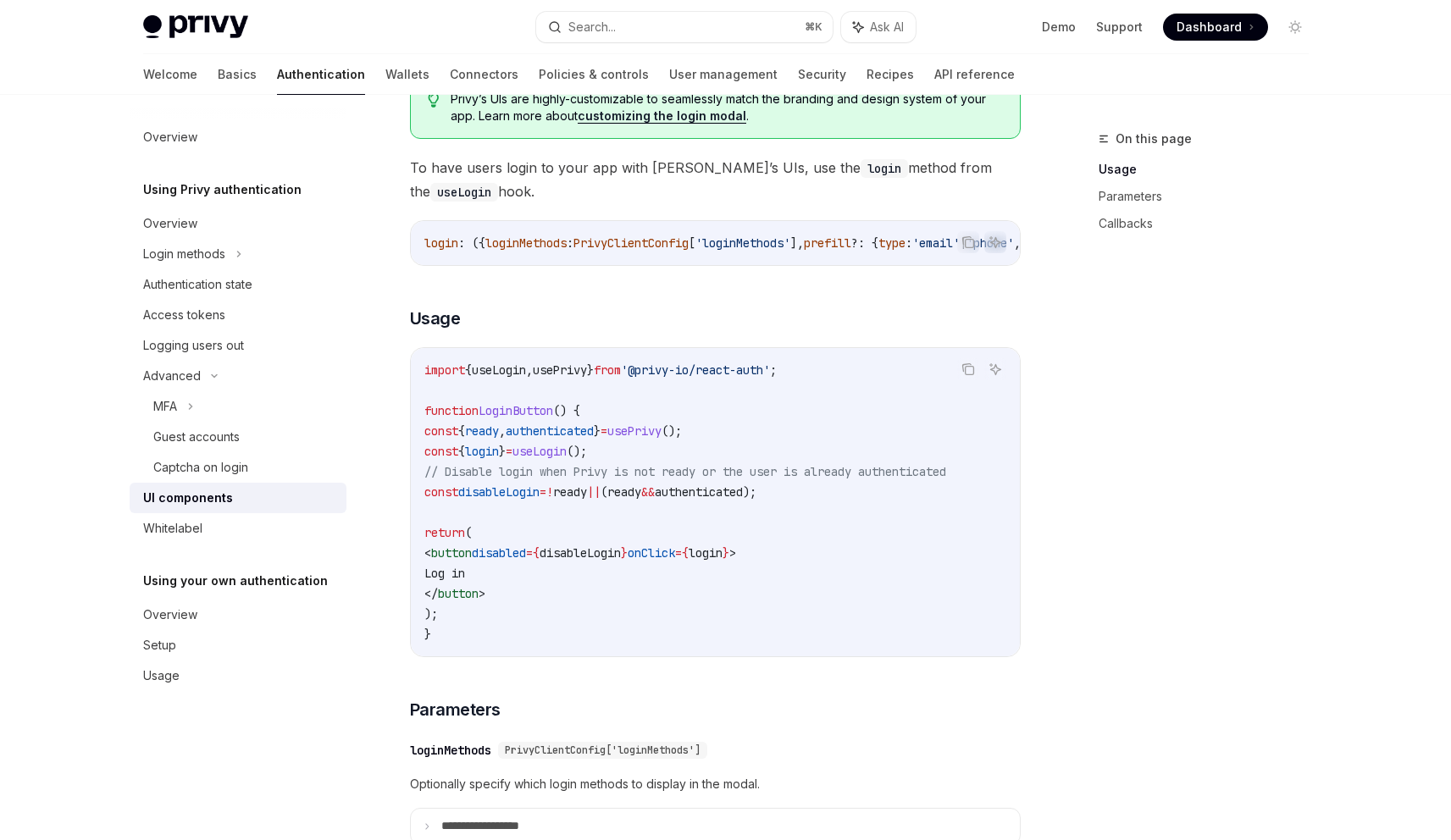
scroll to position [941, 0]
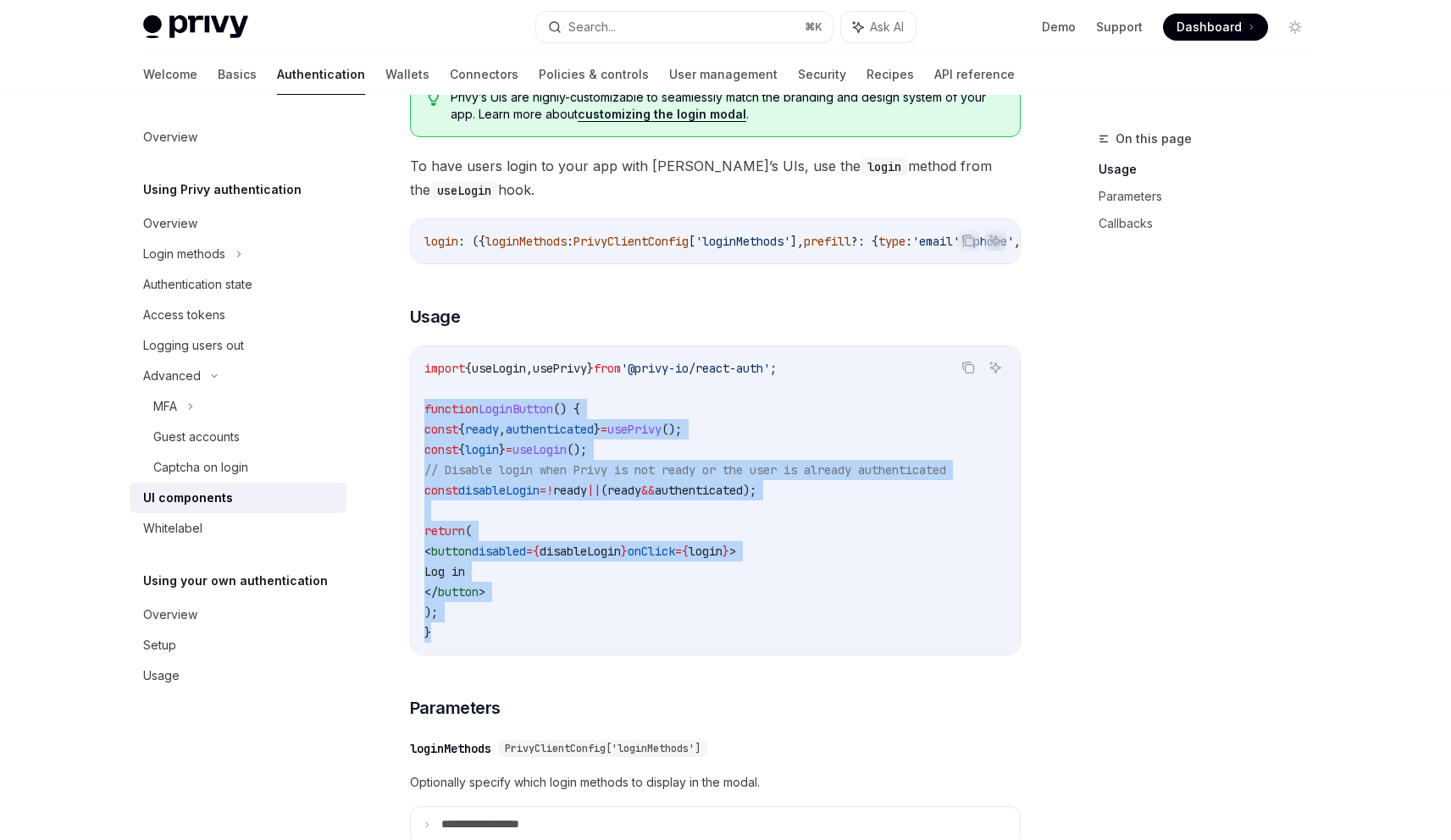
drag, startPoint x: 420, startPoint y: 588, endPoint x: 375, endPoint y: 409, distance: 184.6
click at [375, 409] on div "Using Privy authentication UI components OpenAI Open in ChatGPT OpenAI Open in …" at bounding box center [556, 717] width 935 height 3058
copy code "function LoginButton () { const { ready , authenticated } = usePrivy (); const …"
